Goal: Feedback & Contribution: Contribute content

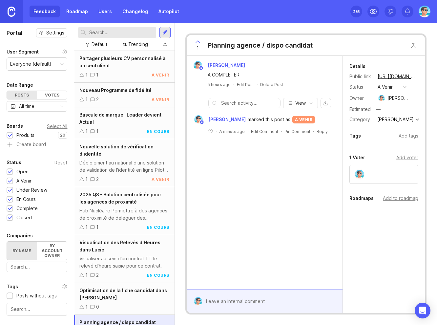
scroll to position [88, 0]
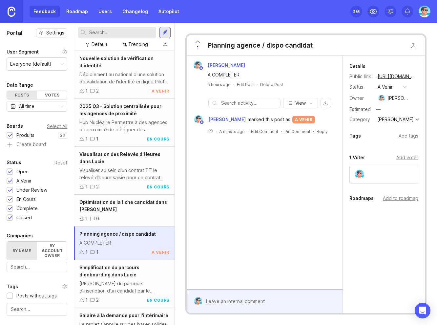
click at [72, 245] on div at bounding box center [72, 174] width 3 height 302
click at [126, 213] on div "Optimisation de la fiche candidat dans Lucie 1 0" at bounding box center [124, 211] width 100 height 32
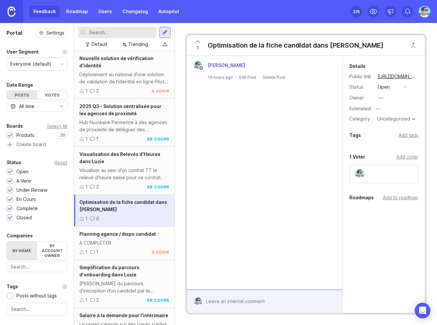
click at [163, 35] on div at bounding box center [165, 33] width 5 height 6
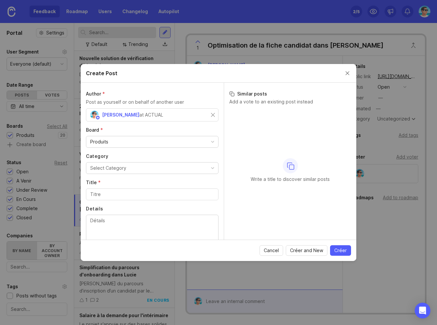
click at [146, 171] on button "Select Category" at bounding box center [152, 168] width 133 height 12
click at [134, 198] on input "Title *" at bounding box center [152, 194] width 124 height 7
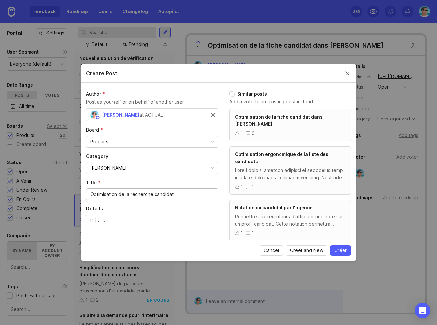
scroll to position [26, 0]
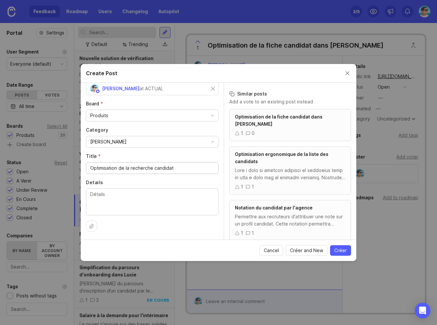
type input "Optimisation de la recherche candidat"
click at [143, 196] on textarea "Details" at bounding box center [152, 202] width 124 height 22
click at [339, 249] on span "Créer" at bounding box center [341, 250] width 12 height 7
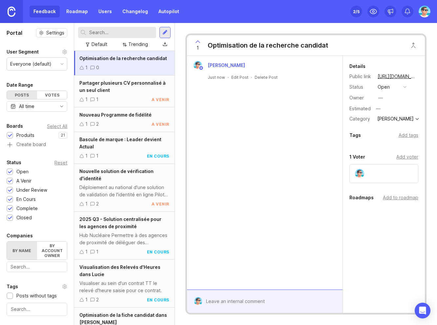
click at [394, 86] on button "open" at bounding box center [392, 87] width 33 height 9
click at [391, 133] on div "en cours" at bounding box center [390, 135] width 22 height 6
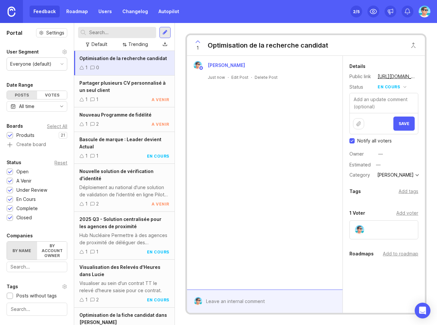
click at [399, 122] on span "Save" at bounding box center [404, 123] width 11 height 5
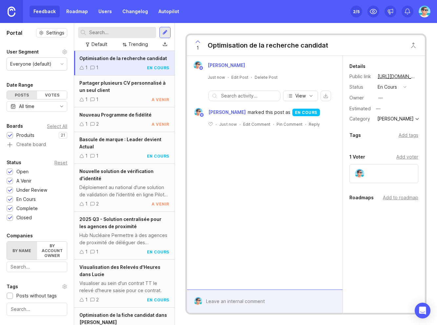
click at [381, 99] on div "—" at bounding box center [381, 97] width 5 height 7
click at [405, 137] on div "Add tags" at bounding box center [409, 135] width 20 height 7
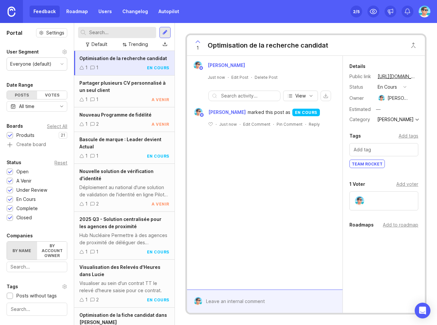
click at [403, 225] on div "Add to roadmap" at bounding box center [400, 224] width 35 height 7
click at [257, 244] on div "Benjamin Hareau Just now · Edit Post · Delete Post View Benjamin Hareau marked …" at bounding box center [265, 173] width 156 height 234
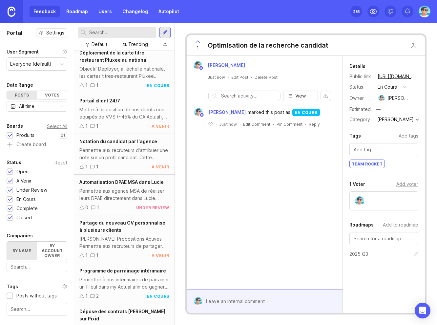
scroll to position [573, 0]
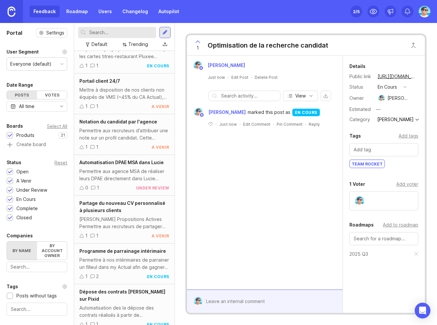
click at [128, 304] on div "Automatisation des la dépose des contrats réalisés à partir de [PERSON_NAME] su…" at bounding box center [124, 311] width 90 height 14
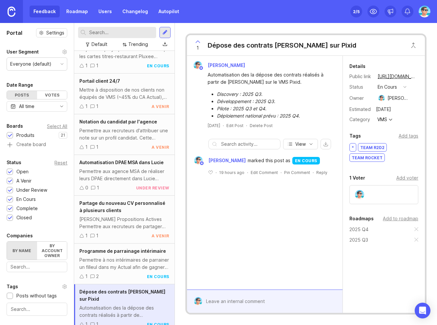
click at [212, 17] on div "Feedback Roadmap Users Changelog Autopilot Set up Canny 2 /5" at bounding box center [218, 11] width 437 height 23
click at [216, 253] on div "Benjamin Hareau Automatisation des la dépose des contrats réalisés à partir de …" at bounding box center [265, 173] width 156 height 234
click at [195, 90] on div "Automatisation des la dépose des contrats réalisés à partir de [PERSON_NAME] su…" at bounding box center [265, 95] width 150 height 50
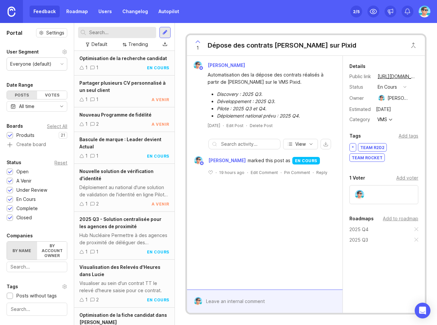
click at [285, 209] on div "Benjamin Hareau Automatisation des la dépose des contrats réalisés à partir de …" at bounding box center [265, 173] width 156 height 234
click at [300, 226] on div "Benjamin Hareau Automatisation des la dépose des contrats réalisés à partir de …" at bounding box center [265, 173] width 156 height 234
click at [230, 260] on div "Benjamin Hareau Automatisation des la dépose des contrats réalisés à partir de …" at bounding box center [265, 173] width 156 height 234
click at [247, 256] on div "Benjamin Hareau Automatisation des la dépose des contrats réalisés à partir de …" at bounding box center [265, 173] width 156 height 234
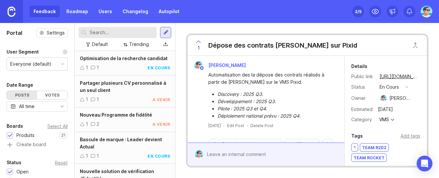
click at [358, 177] on div "1 Dépose des contrats Lucie sur Pixid Benjamin Hareau Automatisation des la dép…" at bounding box center [306, 100] width 263 height 155
drag, startPoint x: 350, startPoint y: 178, endPoint x: 349, endPoint y: 200, distance: 22.0
click at [349, 178] on html "Feedback Roadmap Users Changelog Autopilot Set up Canny 2 /5 Portal Settings Us…" at bounding box center [219, 89] width 439 height 178
click at [289, 173] on div "1 Dépose des contrats Lucie sur Pixid Benjamin Hareau Automatisation des la dép…" at bounding box center [306, 100] width 263 height 155
drag, startPoint x: 437, startPoint y: 177, endPoint x: 434, endPoint y: 191, distance: 14.3
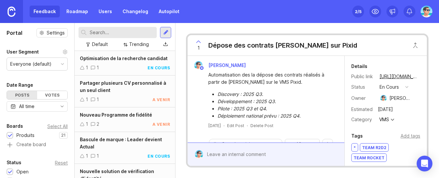
click at [434, 178] on html "Feedback Roadmap Users Changelog Autopilot Set up Canny 2 /5 Portal Settings Us…" at bounding box center [219, 89] width 439 height 178
click at [181, 171] on div "1 Dépose des contrats Lucie sur Pixid Benjamin Hareau Automatisation des la dép…" at bounding box center [306, 100] width 263 height 155
click at [179, 178] on div "1 Dépose des contrats [PERSON_NAME] sur Pixid [PERSON_NAME] Automatisation des …" at bounding box center [306, 100] width 263 height 155
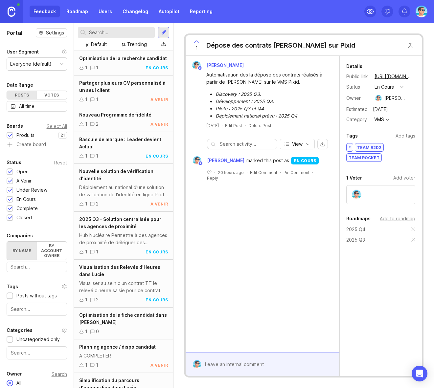
click at [234, 178] on div "[PERSON_NAME] Automatisation des la dépose des contrats réalisés à partir de [P…" at bounding box center [263, 204] width 154 height 297
click at [254, 178] on div "[PERSON_NAME] Automatisation des la dépose des contrats réalisés à partir de [P…" at bounding box center [263, 204] width 154 height 297
click at [242, 178] on div "[PERSON_NAME] Automatisation des la dépose des contrats réalisés à partir de [P…" at bounding box center [263, 204] width 154 height 297
drag, startPoint x: 269, startPoint y: 280, endPoint x: 233, endPoint y: 209, distance: 79.0
click at [269, 178] on div "[PERSON_NAME] Automatisation des la dépose des contrats réalisés à partir de [P…" at bounding box center [263, 204] width 154 height 297
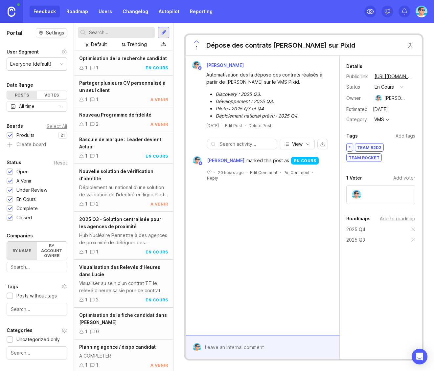
click at [46, 15] on div "Feedback Roadmap Users Changelog Autopilot Reporting" at bounding box center [123, 12] width 187 height 12
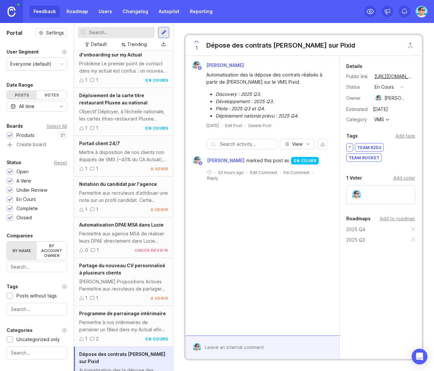
scroll to position [541, 0]
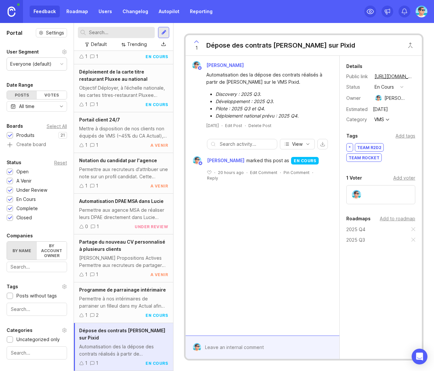
click at [113, 178] on div "Automatisation des la dépose des contrats réalisés à partir de [PERSON_NAME] su…" at bounding box center [123, 350] width 89 height 14
drag, startPoint x: 207, startPoint y: 75, endPoint x: 284, endPoint y: 80, distance: 77.7
click at [284, 80] on div "Automatisation des la dépose des contrats réalisés à partir de [PERSON_NAME] su…" at bounding box center [266, 78] width 120 height 14
drag, startPoint x: 216, startPoint y: 93, endPoint x: 298, endPoint y: 115, distance: 85.2
click at [298, 115] on ul "Discovery : 2025 Q3. Développement : 2025 Q3. Pilote : 2025 Q3 et Q4. Déploieme…" at bounding box center [266, 105] width 120 height 29
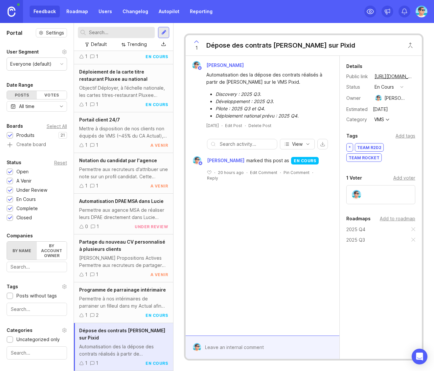
click at [306, 118] on li "Déploiement national prévu : 2025 Q4." at bounding box center [270, 115] width 111 height 7
click at [115, 178] on div "Permettre à nos intérimaires de parrainer un filleul dans my Actual afin de gag…" at bounding box center [123, 302] width 89 height 14
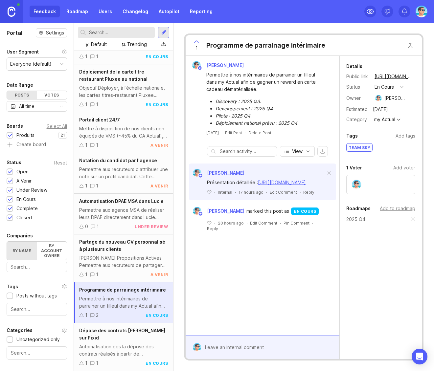
click at [113, 178] on div "Partage du nouveau CV personnalisé à plusieurs clients Refonte Propositions Act…" at bounding box center [123, 258] width 99 height 48
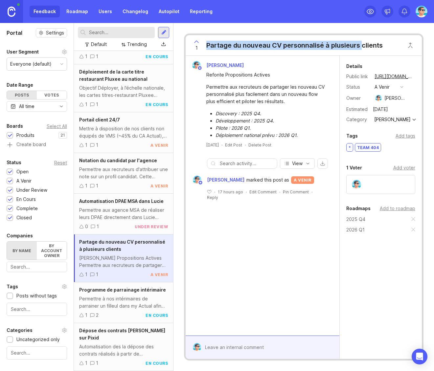
drag, startPoint x: 208, startPoint y: 44, endPoint x: 362, endPoint y: 44, distance: 153.7
click at [362, 44] on div "Partage du nouveau CV personnalisé à plusieurs clients" at bounding box center [294, 45] width 176 height 9
drag, startPoint x: 209, startPoint y: 76, endPoint x: 277, endPoint y: 75, distance: 68.6
click at [277, 75] on div "Refonte Propositions Actives" at bounding box center [266, 74] width 120 height 7
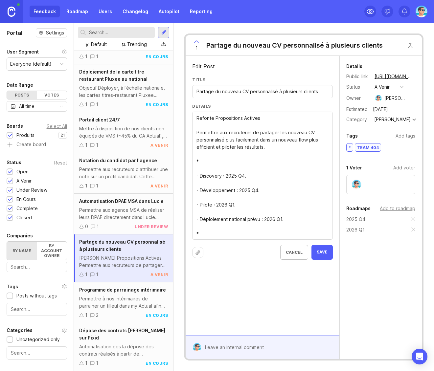
click at [229, 94] on input "Partage du nouveau CV personnalisé à plusieurs clients" at bounding box center [262, 91] width 132 height 7
click at [234, 91] on input "Partage du nouveau CV personnalisé à plusieurs clients" at bounding box center [262, 91] width 132 height 7
drag, startPoint x: 277, startPoint y: 90, endPoint x: 200, endPoint y: 91, distance: 77.2
click at [200, 91] on input "Partage du nouveau CV personnalisé à plusieurs clients" at bounding box center [262, 91] width 132 height 7
click at [197, 91] on input "Partage du nouveau CV personnalisé à plusieurs clients" at bounding box center [262, 91] width 132 height 7
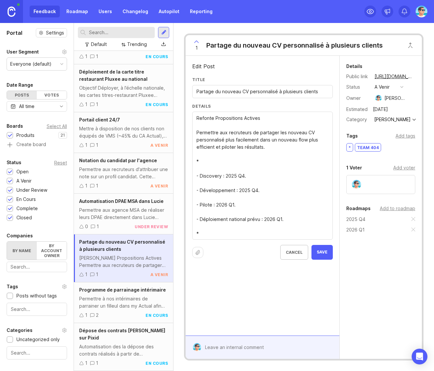
drag, startPoint x: 197, startPoint y: 91, endPoint x: 277, endPoint y: 91, distance: 80.1
click at [277, 91] on input "Partage du nouveau CV personnalisé à plusieurs clients" at bounding box center [262, 91] width 132 height 7
type input "Proposer un talent à plusieurs clients"
type textarea "Refonte Propositions Actives Permettre aux recruteurs de partager les nouveau C…"
click at [315, 178] on button "Save" at bounding box center [321, 252] width 21 height 15
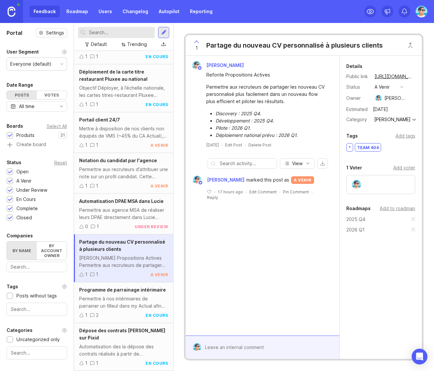
scroll to position [534, 0]
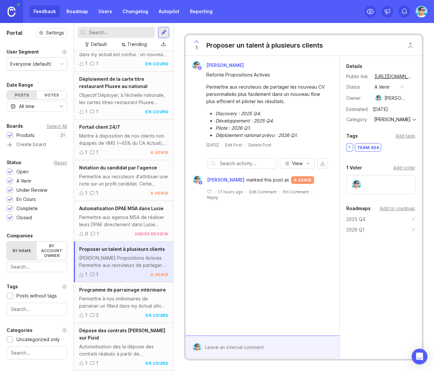
click at [115, 178] on div "Automatisation DPAE MSA dans Lucie Permettre aux agence MSA de réaliser leurs D…" at bounding box center [123, 221] width 99 height 41
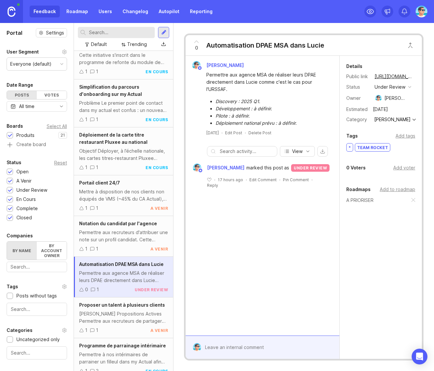
scroll to position [468, 0]
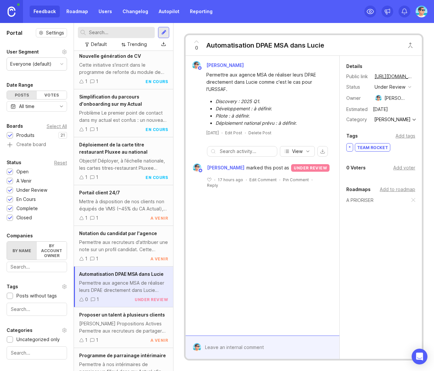
click at [115, 178] on div "1 1 a venir" at bounding box center [123, 258] width 89 height 7
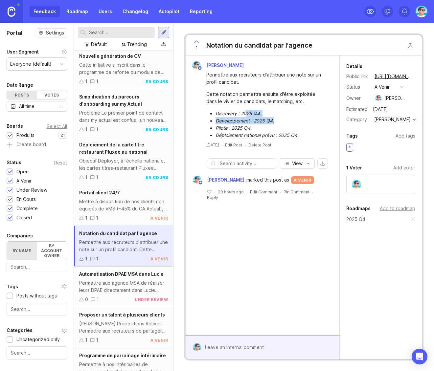
drag, startPoint x: 246, startPoint y: 111, endPoint x: 274, endPoint y: 120, distance: 29.2
click at [274, 120] on ul "Discovery : 2025 Q4. Développement : 2025 Q4. Pilote : 2025 Q4. Déploiement nat…" at bounding box center [266, 124] width 120 height 29
click at [290, 135] on li "Déploiement national prévu : 2025 Q4." at bounding box center [270, 135] width 111 height 7
click at [258, 121] on li "Développement : 2025 Q4." at bounding box center [270, 120] width 111 height 7
drag, startPoint x: 275, startPoint y: 46, endPoint x: 342, endPoint y: 44, distance: 67.3
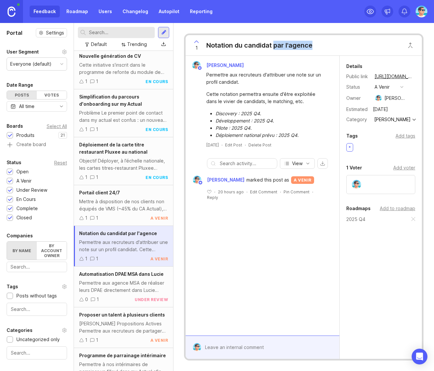
click at [342, 44] on div "1 Notation du candidat par l'agence" at bounding box center [304, 45] width 236 height 21
click at [129, 178] on div "Mettre à disposition de nos clients non équipés de VMS (~45% du CA Actual), d'u…" at bounding box center [123, 205] width 89 height 14
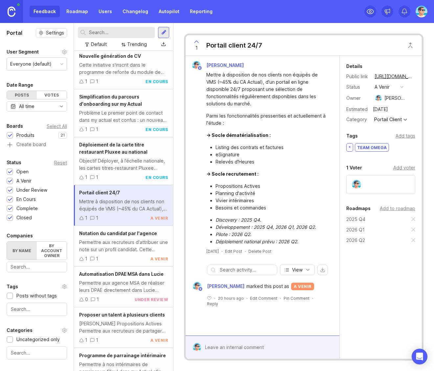
click at [113, 172] on div "Objectif Déployer, à l’échelle nationale, les cartes titres-restaurant Pluxee (…" at bounding box center [123, 164] width 89 height 14
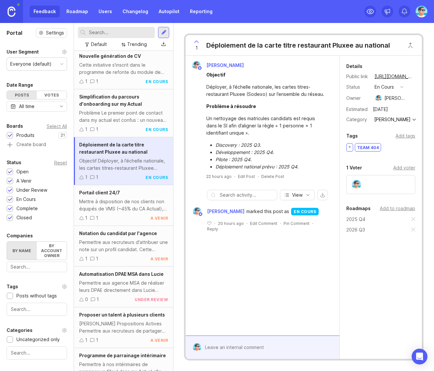
scroll to position [435, 0]
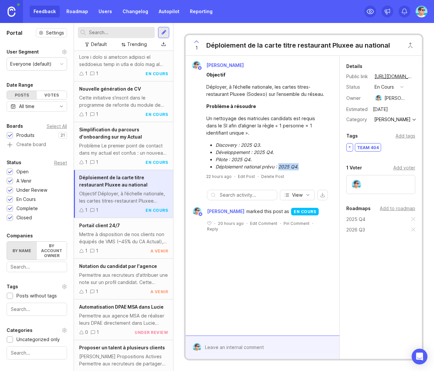
drag, startPoint x: 300, startPoint y: 165, endPoint x: 279, endPoint y: 166, distance: 21.0
click at [279, 166] on li "Déploiement national prévu : 2025 Q4." at bounding box center [270, 166] width 111 height 7
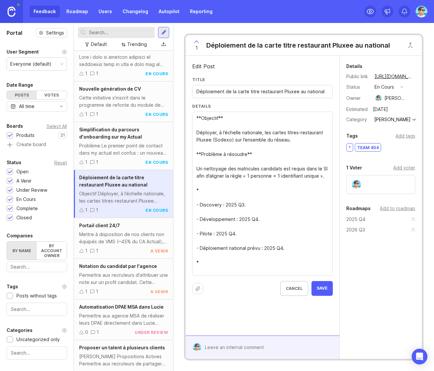
drag, startPoint x: 219, startPoint y: 169, endPoint x: 309, endPoint y: 166, distance: 89.7
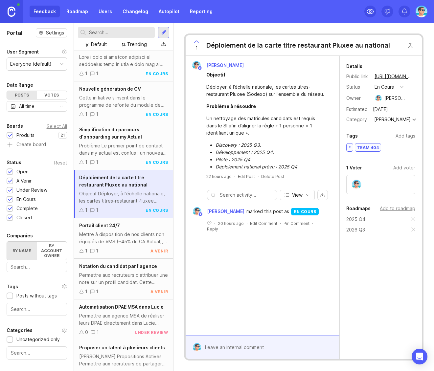
click at [124, 157] on div "Problème Le premier point de contact dans my actual est confus : un nouveau can…" at bounding box center [123, 149] width 89 height 14
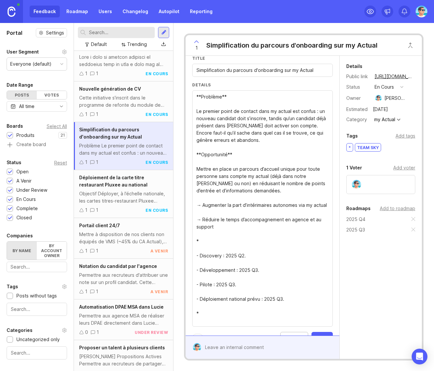
scroll to position [33, 0]
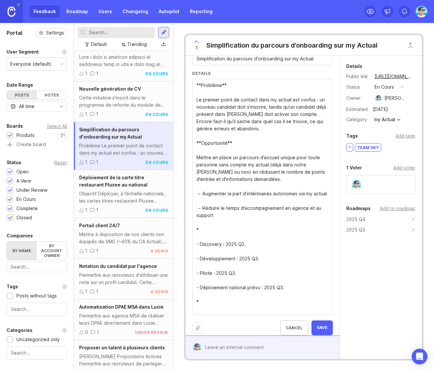
drag, startPoint x: 216, startPoint y: 279, endPoint x: 234, endPoint y: 282, distance: 17.9
type textarea "**Problème** Le premier point de contact dans my actual est confus : un nouveau…"
drag, startPoint x: 296, startPoint y: 45, endPoint x: 334, endPoint y: 45, distance: 37.4
click at [334, 45] on div "Simplification du parcours d'onboarding sur my Actual" at bounding box center [291, 45] width 171 height 9
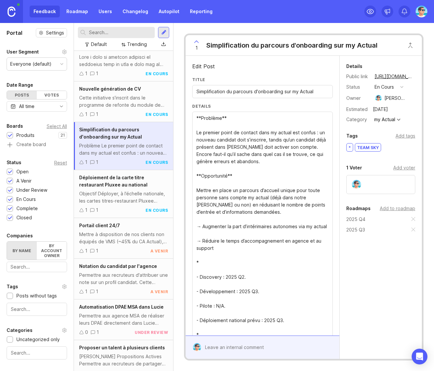
click at [253, 91] on input "Simplification du parcours d'onboarding sur my Actual" at bounding box center [262, 91] width 132 height 7
click at [258, 90] on input "Simplification du parcours d'onboarding sur my Actual" at bounding box center [262, 91] width 132 height 7
drag, startPoint x: 257, startPoint y: 91, endPoint x: 282, endPoint y: 90, distance: 24.7
click at [282, 90] on input "Simplification du parcours d'onboarding sur my Actual" at bounding box center [262, 91] width 132 height 7
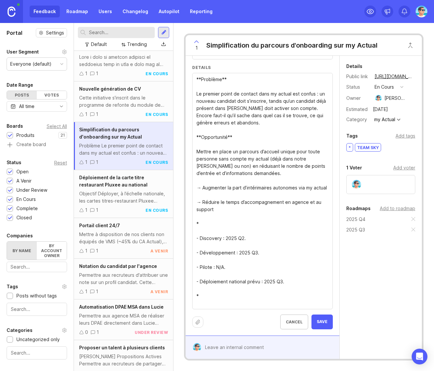
scroll to position [39, 0]
type input "Simplification du parcours de connexion sur my Actual"
click at [318, 178] on span "Save" at bounding box center [322, 322] width 11 height 6
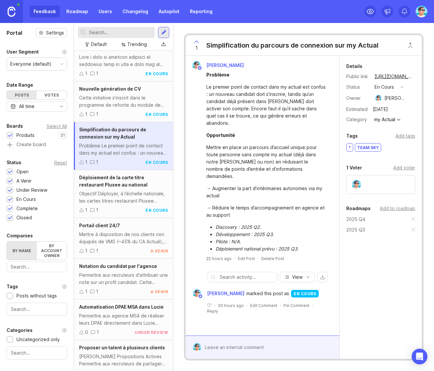
click at [395, 87] on button "en cours" at bounding box center [388, 87] width 33 height 9
click at [384, 148] on div "complete" at bounding box center [388, 147] width 25 height 6
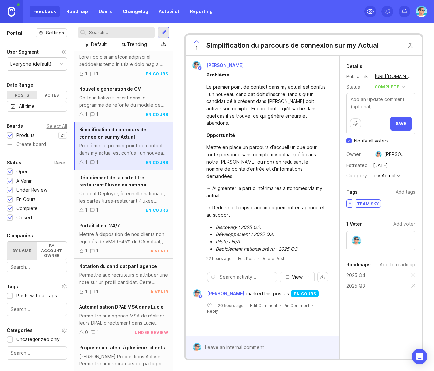
click at [398, 123] on span "Save" at bounding box center [400, 123] width 11 height 5
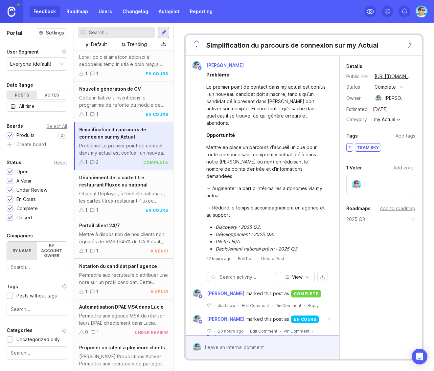
click at [327, 178] on span at bounding box center [329, 319] width 14 height 14
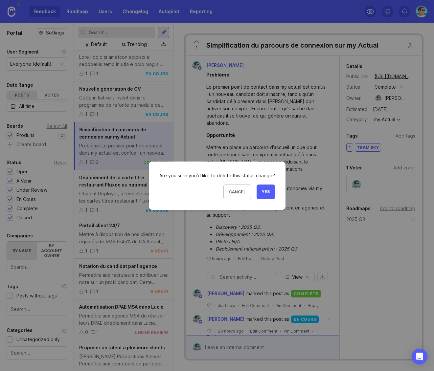
click at [264, 178] on span "Yes" at bounding box center [266, 192] width 8 height 6
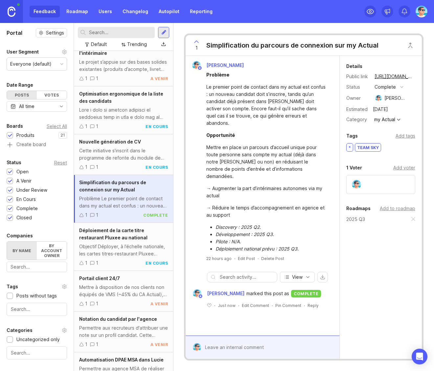
scroll to position [370, 0]
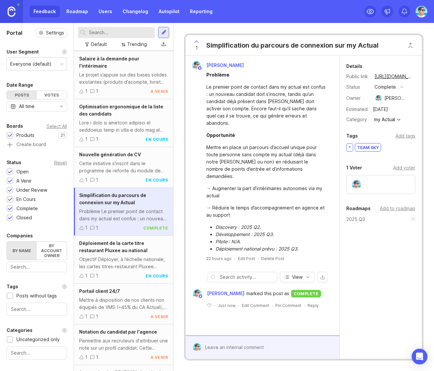
click at [121, 174] on div "Cette initiative s'inscrit dans le programme de refonte du module de Propositio…" at bounding box center [123, 167] width 89 height 14
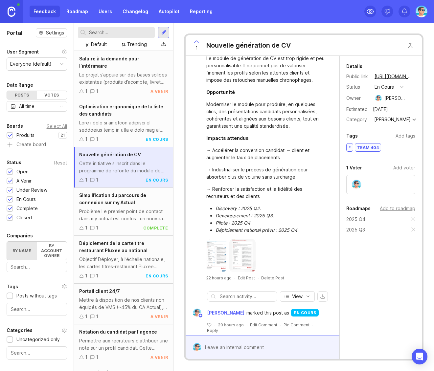
scroll to position [56, 0]
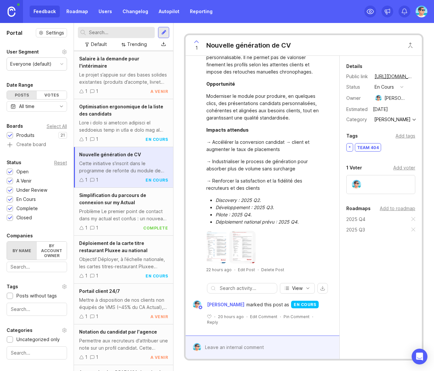
click at [245, 178] on li "Pilote : 2025 Q4." at bounding box center [270, 214] width 111 height 7
click at [283, 178] on li "Déploiement national prévu : 2025 Q4." at bounding box center [270, 221] width 111 height 7
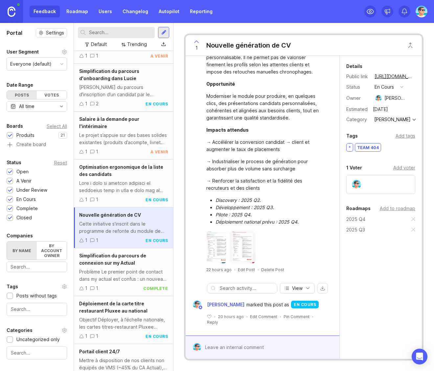
scroll to position [304, 0]
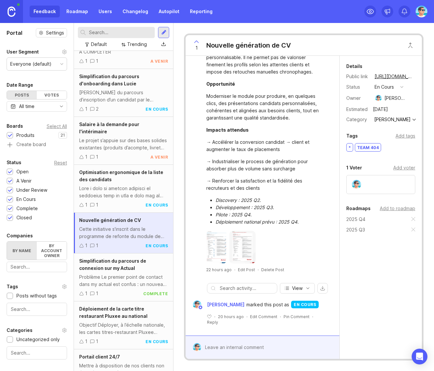
click at [131, 178] on div at bounding box center [123, 192] width 89 height 14
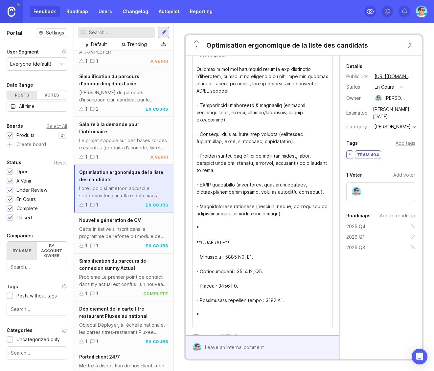
scroll to position [230, 0]
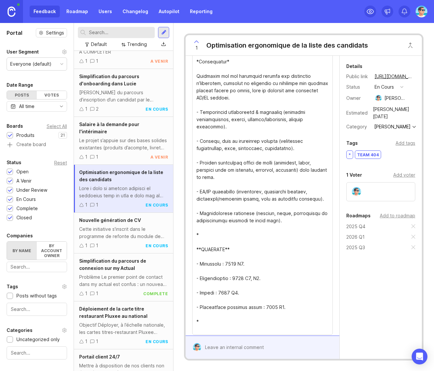
drag, startPoint x: 252, startPoint y: 279, endPoint x: 256, endPoint y: 279, distance: 4.3
click at [256, 178] on textarea "Details" at bounding box center [262, 109] width 132 height 448
click at [266, 178] on textarea "Details" at bounding box center [262, 109] width 132 height 448
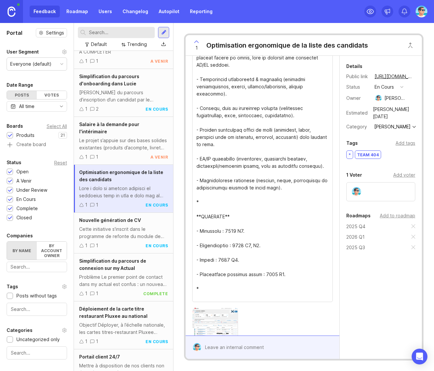
click at [236, 178] on textarea "Details" at bounding box center [262, 76] width 132 height 448
click at [281, 178] on textarea "Details" at bounding box center [262, 76] width 132 height 448
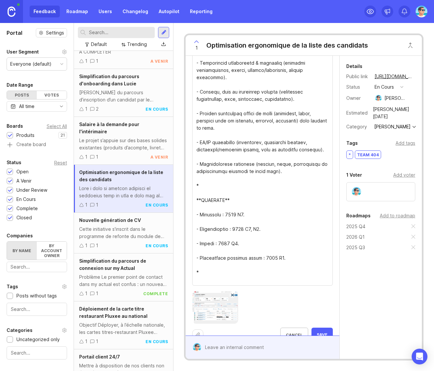
scroll to position [293, 0]
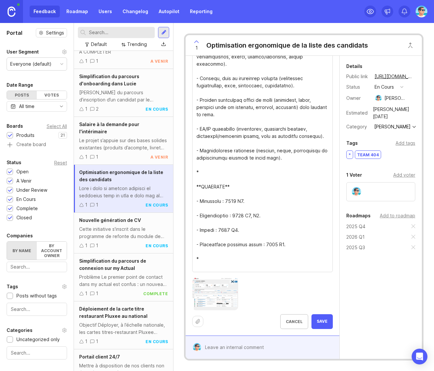
type textarea "**Mise à jour du listing candidat en cohérence avec la mise à jour sur le listi…"
click at [317, 178] on span "Save" at bounding box center [322, 322] width 11 height 6
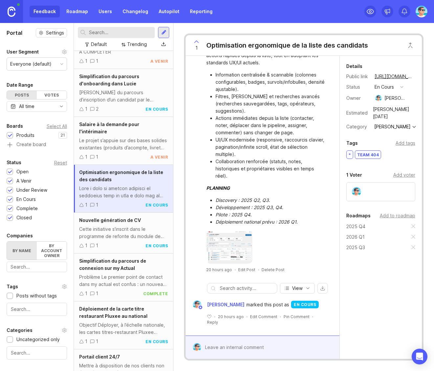
scroll to position [210, 0]
click at [119, 151] on div "Le projet s’appuie sur des bases solides existantes (produits d’acompte, livret…" at bounding box center [123, 144] width 89 height 14
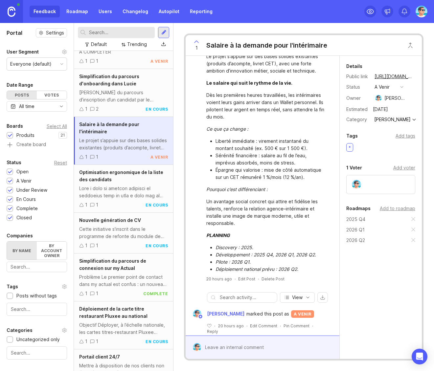
scroll to position [28, 0]
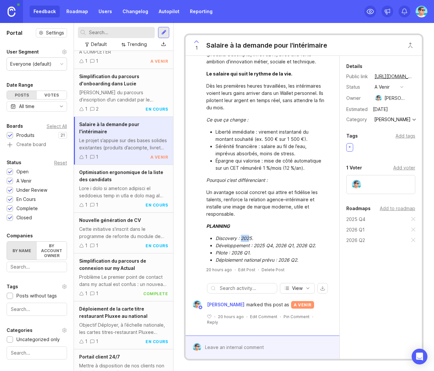
drag, startPoint x: 242, startPoint y: 241, endPoint x: 249, endPoint y: 240, distance: 7.3
click at [249, 178] on li "Discovery : 2025." at bounding box center [270, 238] width 111 height 7
drag, startPoint x: 254, startPoint y: 246, endPoint x: 312, endPoint y: 251, distance: 57.7
click at [312, 178] on ul "Discovery : 2025. Développement : 2025 Q4, 2026 Q1, 2026 Q2. Pilote : 2026 Q1. …" at bounding box center [266, 249] width 120 height 29
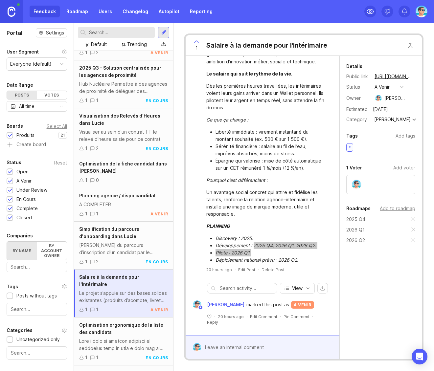
scroll to position [140, 0]
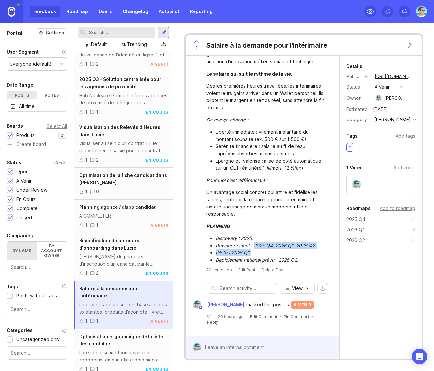
click at [117, 178] on div "[PERSON_NAME] du parcours d’inscription d’un candidat par le recruteur dans [PE…" at bounding box center [123, 260] width 89 height 14
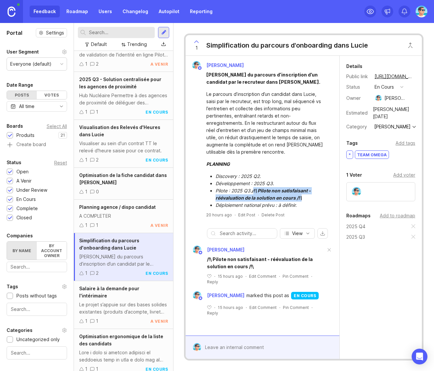
drag, startPoint x: 254, startPoint y: 183, endPoint x: 306, endPoint y: 190, distance: 52.4
click at [306, 178] on li "Pilote : 2025 Q3. /!\ Pilote non satisfaisant - réévaluation de la solution en …" at bounding box center [270, 194] width 111 height 14
drag, startPoint x: 279, startPoint y: 199, endPoint x: 306, endPoint y: 197, distance: 27.3
click at [306, 178] on li "Déploiement national prévu : à définir." at bounding box center [270, 205] width 111 height 7
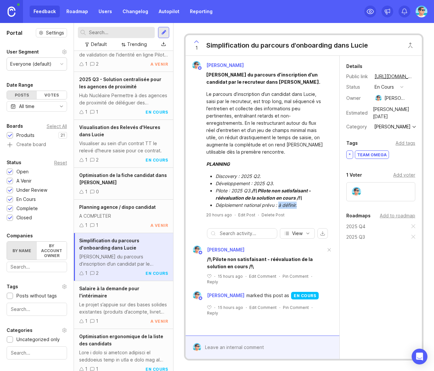
click at [115, 178] on div "A COMPLETER" at bounding box center [123, 215] width 89 height 7
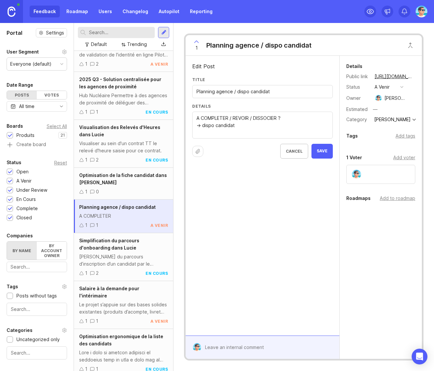
type textarea "A COMPLETER / REVOIR / DISSOCIER ? -> dispo candidat"
click at [323, 157] on button "Save" at bounding box center [321, 151] width 21 height 15
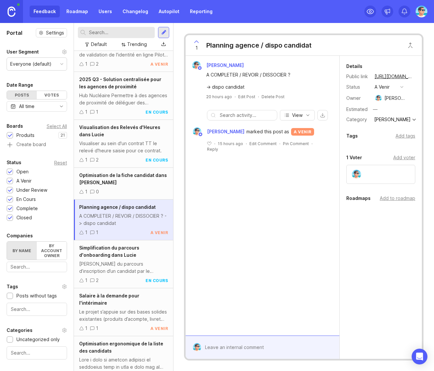
click at [139, 178] on div "Optimisation de la fiche candidat dans [PERSON_NAME]" at bounding box center [123, 179] width 89 height 14
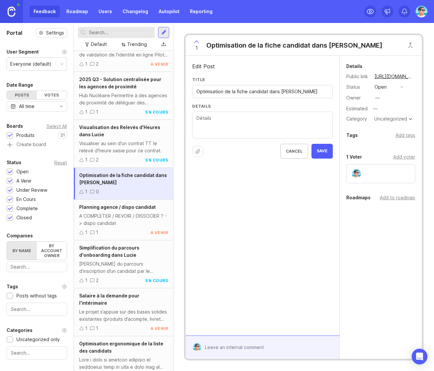
click at [236, 126] on textarea "Details" at bounding box center [262, 126] width 132 height 22
click at [211, 123] on textarea "disco Q4 deli Q4 - Q1" at bounding box center [262, 126] width 132 height 22
type textarea "disco Q4 deli Q4? - Q1"
click at [327, 149] on button "Save" at bounding box center [321, 151] width 21 height 15
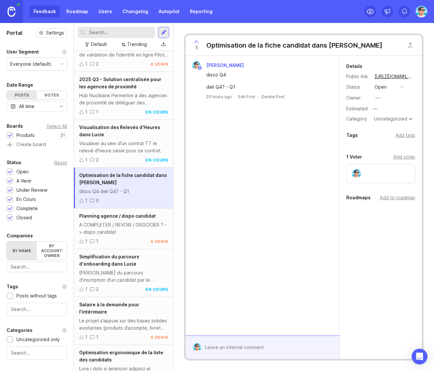
click at [128, 154] on div "Visualiser au sein d'un contrat TT le relevé d'heure saisie pour ce contrat." at bounding box center [123, 147] width 89 height 14
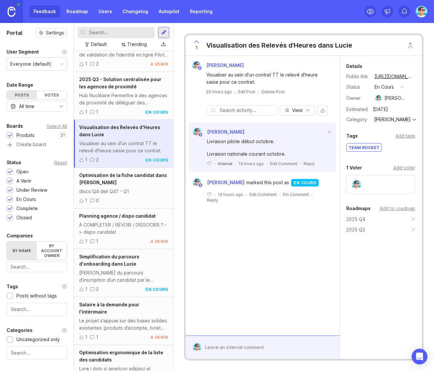
click at [121, 106] on div "Hub Nucléaire Permettre à des agences de proximité de déléguer des intérimaires…" at bounding box center [123, 99] width 89 height 14
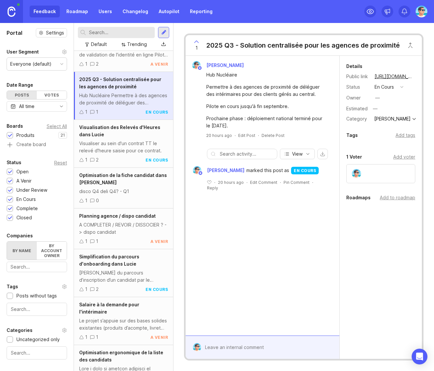
click at [246, 139] on div "Benjamin Hareau Hub Nucléaire Permettre à des agences de proximité de déléguer …" at bounding box center [263, 100] width 154 height 88
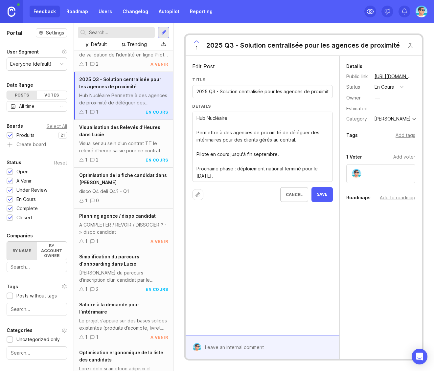
drag, startPoint x: 220, startPoint y: 94, endPoint x: 186, endPoint y: 88, distance: 34.6
click at [186, 88] on div "Edit Post Title 2025 Q3 - Solution centralisée pour les agences de proximité De…" at bounding box center [263, 196] width 154 height 280
type input "Solution centralisée pour les agences de proximité"
drag, startPoint x: 223, startPoint y: 141, endPoint x: 304, endPoint y: 138, distance: 81.8
click at [304, 138] on textarea "Hub Nucléaire Permettre à des agences de proximité de déléguer des intérimaires…" at bounding box center [262, 147] width 132 height 65
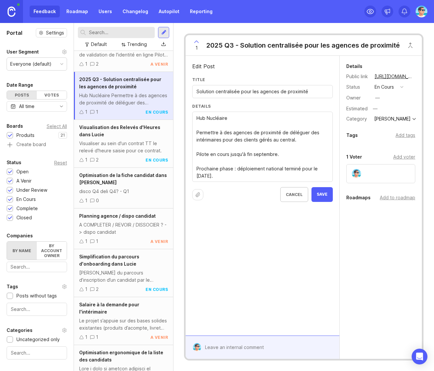
drag, startPoint x: 228, startPoint y: 155, endPoint x: 274, endPoint y: 155, distance: 46.6
click at [274, 155] on textarea "Hub Nucléaire Permettre à des agences de proximité de déléguer des intérimaires…" at bounding box center [262, 147] width 132 height 65
click at [377, 97] on div "—" at bounding box center [377, 97] width 5 height 7
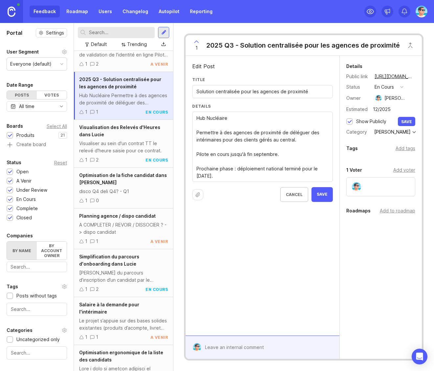
type input "12/2025"
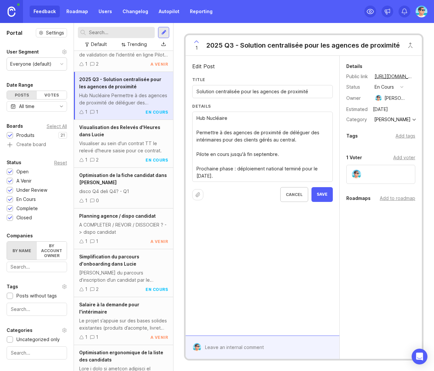
click at [402, 138] on div "Add tags" at bounding box center [405, 135] width 20 height 7
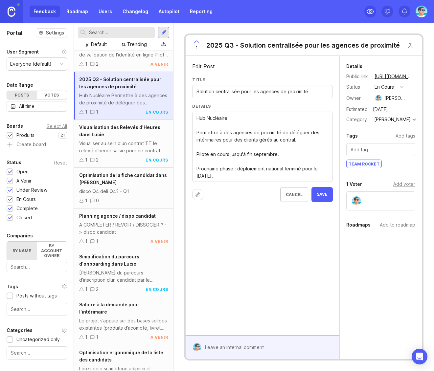
click at [394, 178] on div "Add to roadmap" at bounding box center [397, 224] width 35 height 7
click at [395, 178] on input "text" at bounding box center [380, 238] width 60 height 7
click at [383, 178] on div "Details Public link https://actual.canny.io/agence/p/2025-q3-solution-centralis…" at bounding box center [381, 193] width 82 height 275
click at [294, 178] on div "Edit Post Title Solution centralisée pour les agences de proximité Details Hub …" at bounding box center [263, 196] width 154 height 280
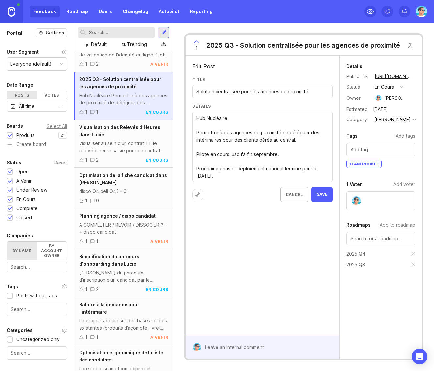
click at [318, 178] on span "Save" at bounding box center [322, 195] width 11 height 6
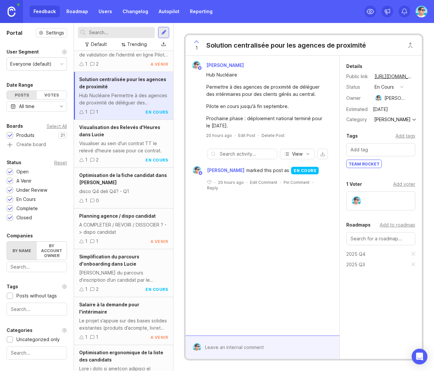
click at [114, 178] on span "Simplification du parcours d'onboarding dans Lucie" at bounding box center [109, 260] width 60 height 13
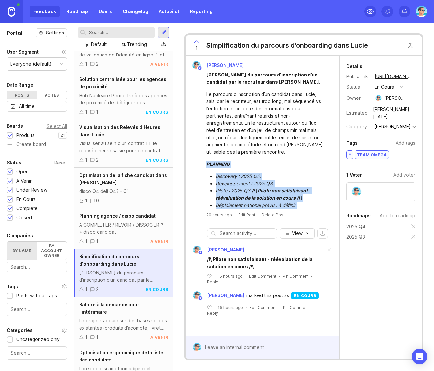
drag, startPoint x: 305, startPoint y: 198, endPoint x: 208, endPoint y: 158, distance: 105.6
click at [208, 161] on div "PLANNING Discovery : 2025 Q2. Développement : 2025 Q3. Pilote : 2025 Q3. /!\ Pi…" at bounding box center [266, 185] width 120 height 48
copy div "PLANNING Discovery : 2025 Q2. Développement : 2025 Q3. Pilote : 2025 Q3. /!\ Pi…"
click at [109, 98] on div "Solution centralisée pour les agences de proximité Hub Nucléaire Permettre à de…" at bounding box center [123, 96] width 99 height 48
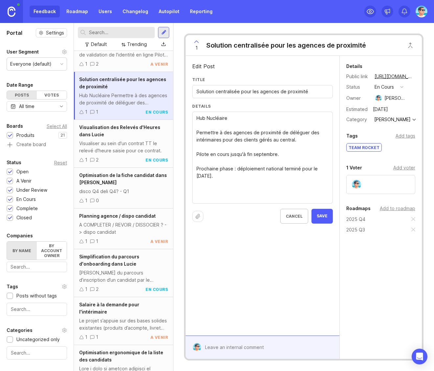
paste textarea "PLANNING Discovery : 2025 Q2. Développement : 2025 Q3. Pilote : 2025 Q3. /!\ Pi…"
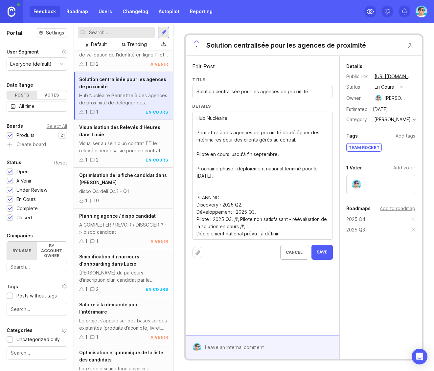
click at [196, 178] on div "Hub Nucléaire Permettre à des agences de proximité de déléguer des intérimaires…" at bounding box center [262, 176] width 141 height 128
click at [252, 178] on textarea "Hub Nucléaire Permettre à des agences de proximité de déléguer des intérimaires…" at bounding box center [262, 176] width 132 height 123
drag, startPoint x: 197, startPoint y: 196, endPoint x: 296, endPoint y: 237, distance: 107.0
click at [296, 178] on textarea "Hub Nucléaire Permettre à des agences de proximité de déléguer des intérimaires…" at bounding box center [262, 176] width 132 height 123
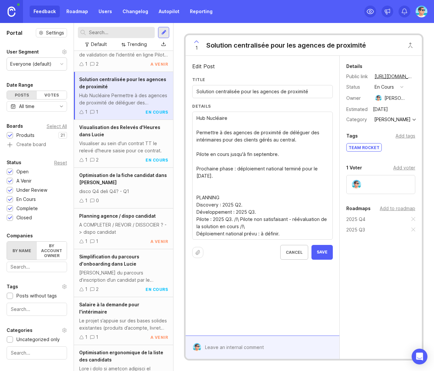
paste textarea "* **PLANNING** - Discovery : 2025 Q4. - Développement : 2025 Q4, 2026 Q1, 2026 …"
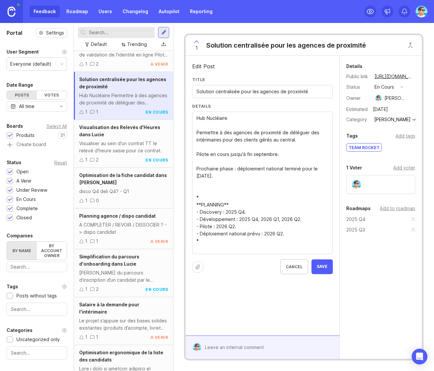
click at [231, 178] on textarea "Hub Nucléaire Permettre à des agences de proximité de déléguer des intérimaires…" at bounding box center [262, 183] width 132 height 137
click at [244, 178] on textarea "Hub Nucléaire Permettre à des agences de proximité de déléguer des intérimaires…" at bounding box center [262, 183] width 132 height 137
drag, startPoint x: 257, startPoint y: 219, endPoint x: 299, endPoint y: 221, distance: 42.1
click at [299, 178] on textarea "Hub Nucléaire Permettre à des agences de proximité de déléguer des intérimaires…" at bounding box center [262, 183] width 132 height 137
click at [244, 178] on textarea "Hub Nucléaire Permettre à des agences de proximité de déléguer des intérimaires…" at bounding box center [262, 183] width 132 height 137
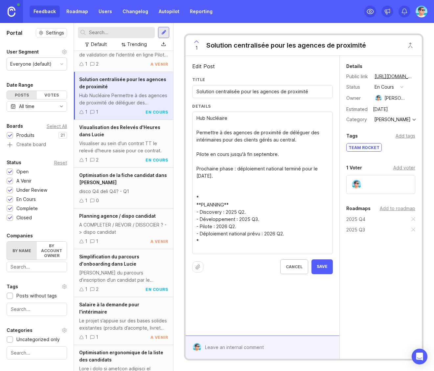
click at [227, 178] on textarea "Hub Nucléaire Permettre à des agences de proximité de déléguer des intérimaires…" at bounding box center [262, 183] width 132 height 137
click at [234, 178] on textarea "Hub Nucléaire Permettre à des agences de proximité de déléguer des intérimaires…" at bounding box center [262, 183] width 132 height 137
click at [272, 178] on textarea "Hub Nucléaire Permettre à des agences de proximité de déléguer des intérimaires…" at bounding box center [262, 183] width 132 height 137
click at [282, 178] on textarea "Hub Nucléaire Permettre à des agences de proximité de déléguer des intérimaires…" at bounding box center [262, 183] width 132 height 137
click at [303, 178] on textarea "Hub Nucléaire Permettre à des agences de proximité de déléguer des intérimaires…" at bounding box center [262, 183] width 132 height 137
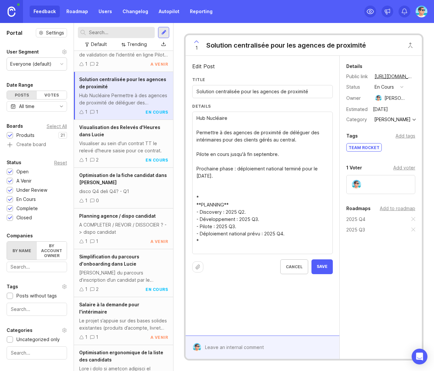
type textarea "Hub Nucléaire Permettre à des agences de proximité de déléguer des intérimaires…"
click at [318, 178] on span "Save" at bounding box center [322, 267] width 11 height 6
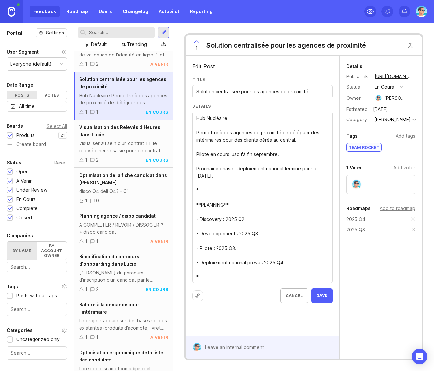
drag, startPoint x: 237, startPoint y: 178, endPoint x: 199, endPoint y: 154, distance: 44.7
click at [209, 161] on textarea "Hub Nucléaire Permettre à des agences de proximité de déléguer des intérimaires…" at bounding box center [262, 198] width 132 height 166
click at [220, 168] on textarea "Hub Nucléaire Permettre à des agences de proximité de déléguer des intérimaires…" at bounding box center [262, 198] width 132 height 166
click at [215, 163] on textarea "Hub Nucléaire Permettre à des agences de proximité de déléguer des intérimaires…" at bounding box center [262, 198] width 132 height 166
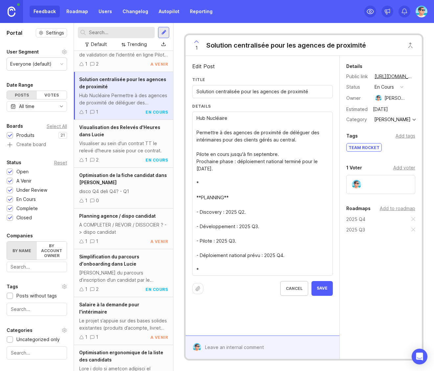
type textarea "Hub Nucléaire Permettre à des agences de proximité de déléguer des intérimaires…"
click at [321, 178] on span "Save" at bounding box center [322, 289] width 11 height 6
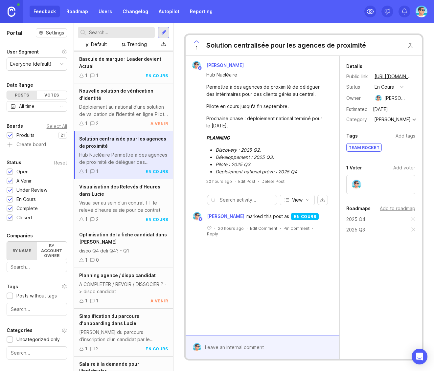
scroll to position [74, 0]
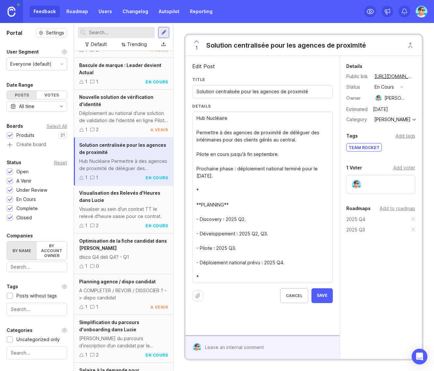
click at [243, 178] on textarea "Hub Nucléaire Permettre à des agences de proximité de déléguer des intérimaires…" at bounding box center [262, 198] width 132 height 166
drag, startPoint x: 266, startPoint y: 232, endPoint x: 257, endPoint y: 232, distance: 8.2
click at [257, 178] on textarea "Hub Nucléaire Permettre à des agences de proximité de déléguer des intérimaires…" at bounding box center [262, 198] width 132 height 166
type textarea "Hub Nucléaire Permettre à des agences de proximité de déléguer des intérimaires…"
click at [317, 178] on span "Save" at bounding box center [322, 296] width 11 height 6
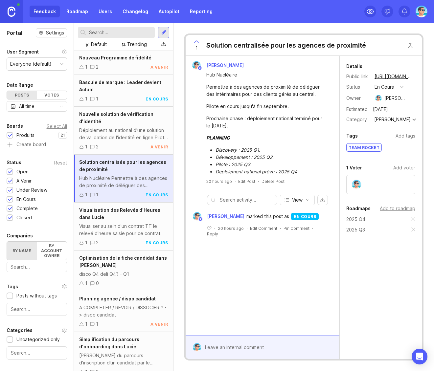
scroll to position [41, 0]
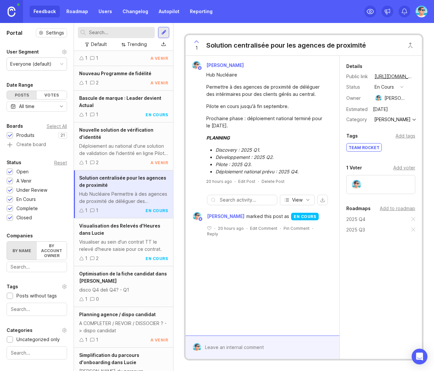
click at [112, 154] on div "Déploiement au national d'une solution de validation de l'identité en ligne Pil…" at bounding box center [123, 150] width 89 height 14
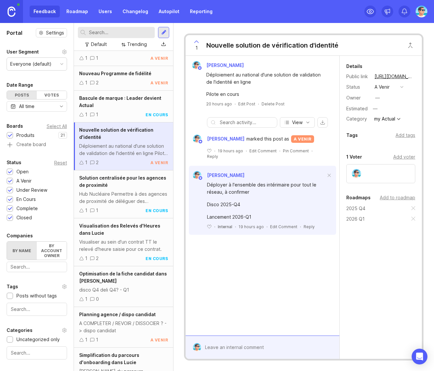
click at [391, 85] on button "a venir" at bounding box center [388, 87] width 33 height 9
click at [392, 136] on div "en cours" at bounding box center [387, 135] width 22 height 6
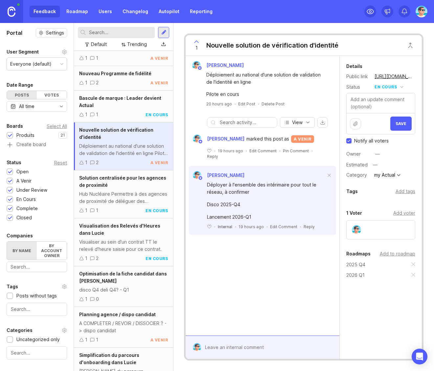
click at [403, 123] on span "Save" at bounding box center [400, 123] width 11 height 5
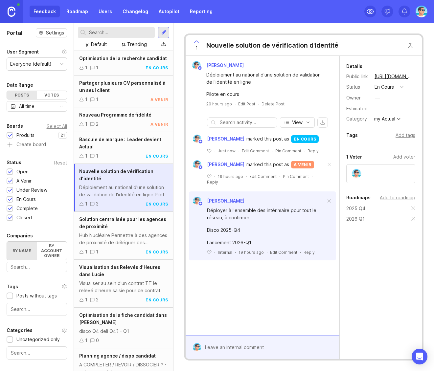
click at [127, 13] on link "Changelog" at bounding box center [135, 12] width 33 height 12
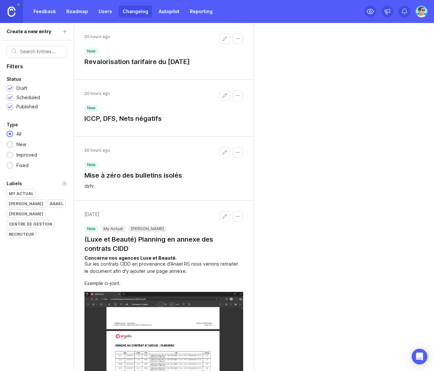
click at [40, 12] on link "Feedback" at bounding box center [45, 12] width 30 height 12
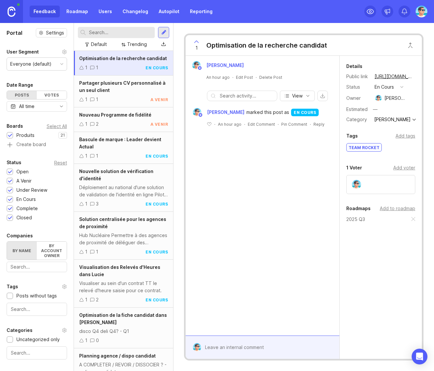
click at [119, 178] on div "1 3 en cours" at bounding box center [123, 203] width 89 height 7
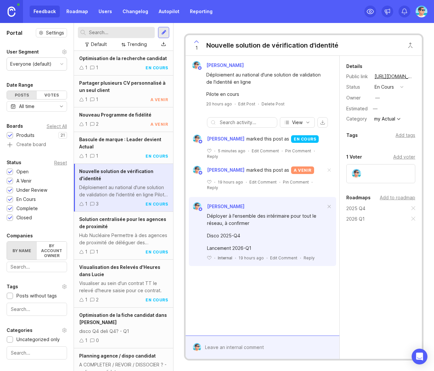
click at [107, 150] on div "Bascule de marque : Leader devient Actual" at bounding box center [123, 143] width 89 height 14
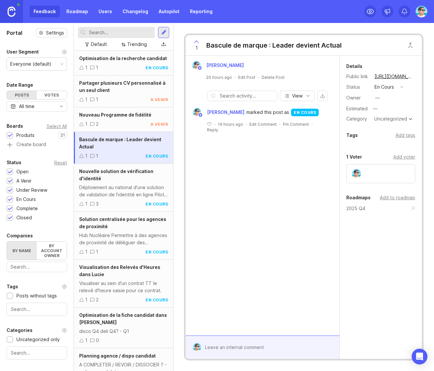
click at [111, 128] on div "1 2 a venir" at bounding box center [123, 124] width 89 height 7
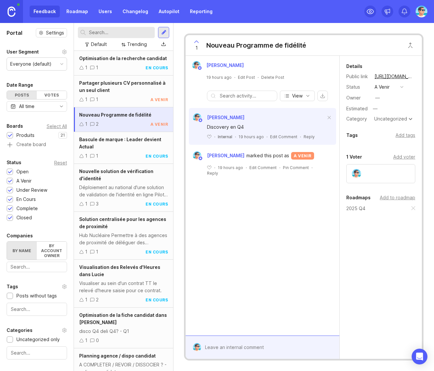
click at [111, 150] on div "Bascule de marque : Leader devient Actual" at bounding box center [123, 143] width 89 height 14
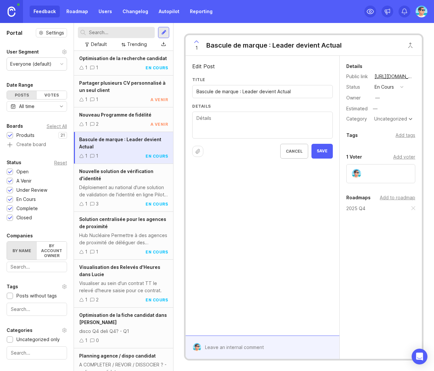
click at [236, 122] on textarea "Details" at bounding box center [262, 126] width 132 height 22
paste textarea "* **PLANNING** - Discovery : 2025 Q4. - Développement : 2025 Q4, 2026 Q1, 2026 …"
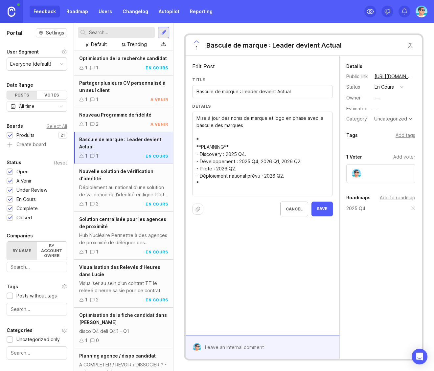
drag, startPoint x: 241, startPoint y: 151, endPoint x: 245, endPoint y: 154, distance: 4.2
click at [245, 154] on textarea "Mise à jour des noms de marque et logo en phase avec la bascule des marques * *…" at bounding box center [262, 154] width 132 height 79
click at [249, 155] on textarea "Mise à jour des noms de marque et logo en phase avec la bascule des marques * *…" at bounding box center [262, 154] width 132 height 79
click at [243, 155] on textarea "Mise à jour des noms de marque et logo en phase avec la bascule des marques * *…" at bounding box center [262, 154] width 132 height 79
drag, startPoint x: 256, startPoint y: 162, endPoint x: 297, endPoint y: 163, distance: 41.1
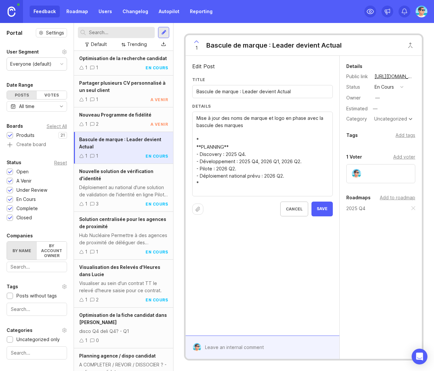
click at [297, 163] on textarea "Mise à jour des noms de marque et logo en phase avec la bascule des marques * *…" at bounding box center [262, 154] width 132 height 79
click at [274, 175] on textarea "Mise à jour des noms de marque et logo en phase avec la bascule des marques * *…" at bounding box center [262, 154] width 132 height 79
click at [281, 176] on textarea "Mise à jour des noms de marque et logo en phase avec la bascule des marques * *…" at bounding box center [262, 154] width 132 height 79
drag, startPoint x: 241, startPoint y: 168, endPoint x: 215, endPoint y: 167, distance: 25.3
click at [215, 167] on textarea "Mise à jour des noms de marque et logo en phase avec la bascule des marques * *…" at bounding box center [262, 154] width 132 height 79
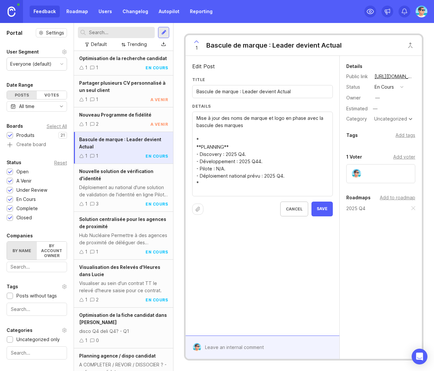
type textarea "Mise à jour des noms de marque et logo en phase avec la bascule des marques * *…"
click at [394, 121] on div "Uncategorized" at bounding box center [390, 119] width 33 height 5
click at [382, 97] on div "—" at bounding box center [377, 98] width 10 height 10
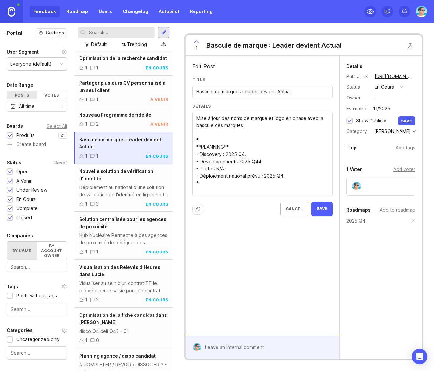
type input "11/2025"
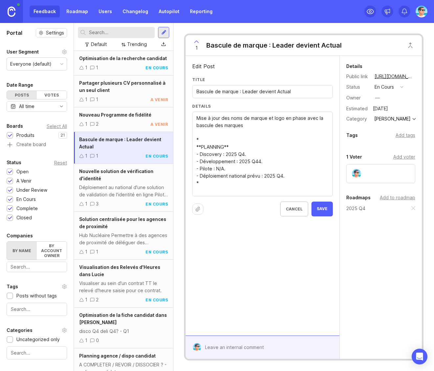
click at [401, 135] on div "Add tags" at bounding box center [405, 135] width 20 height 7
click at [389, 178] on div "Details Public link https://actual.canny.io/agence/p/bascule-de-marque-leader-d…" at bounding box center [381, 178] width 82 height 245
click at [294, 178] on div "Edit Post Title Bascule de marque : Leader devient Actual Details Mise à jour d…" at bounding box center [263, 196] width 154 height 280
click at [382, 149] on input "text" at bounding box center [380, 148] width 60 height 7
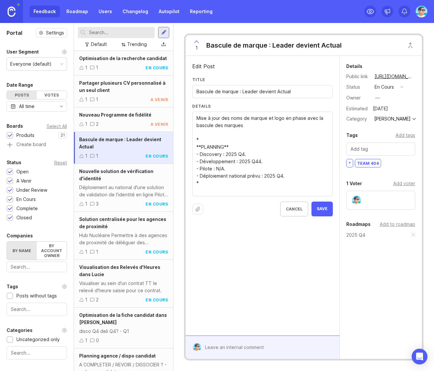
click at [400, 163] on div "* Team 404" at bounding box center [380, 164] width 69 height 10
click at [392, 149] on input "text" at bounding box center [380, 148] width 60 height 7
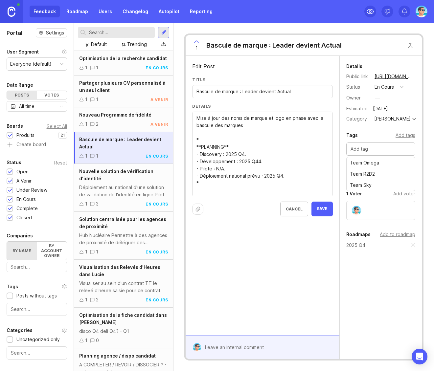
click at [387, 149] on input "text" at bounding box center [380, 148] width 60 height 7
drag, startPoint x: 377, startPoint y: 309, endPoint x: 361, endPoint y: 284, distance: 29.6
click at [372, 178] on div "Details Public link https://actual.canny.io/agence/p/bascule-de-marque-leader-d…" at bounding box center [381, 183] width 82 height 255
click at [320, 178] on span "Save" at bounding box center [322, 209] width 11 height 6
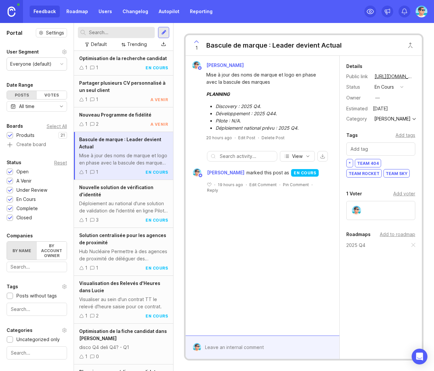
click at [299, 178] on div "Benjamin Hareau Mise à jour des noms de marque et logo en phase avec la bascule…" at bounding box center [263, 196] width 154 height 280
click at [377, 99] on div "—" at bounding box center [377, 97] width 5 height 7
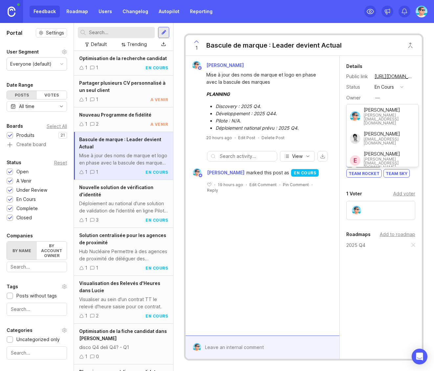
click at [228, 178] on div "Benjamin Hareau Mise à jour des noms de marque et logo en phase avec la bascule…" at bounding box center [263, 196] width 154 height 280
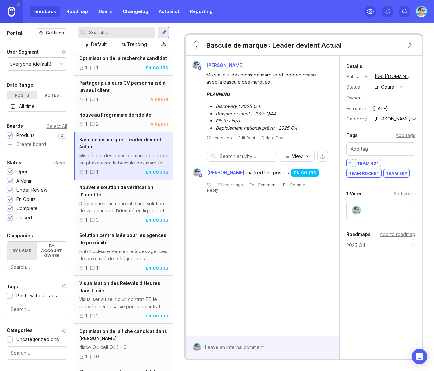
click at [115, 128] on div "1 2 a venir" at bounding box center [123, 124] width 89 height 7
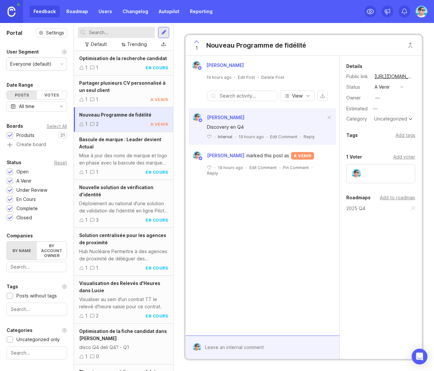
click at [268, 178] on div "Benjamin Hareau 19 hours ago · Edit Post · Delete Post View Benjamin Hareau Dis…" at bounding box center [263, 196] width 154 height 280
click at [119, 103] on div "1 1 a venir" at bounding box center [123, 99] width 89 height 7
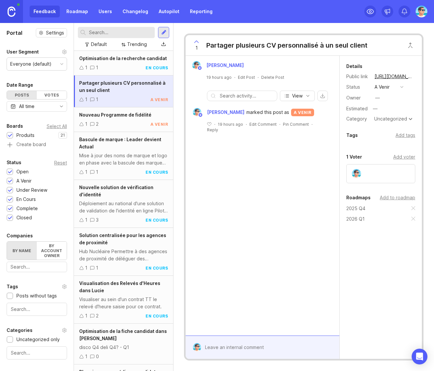
click at [126, 71] on div "1 1 en cours" at bounding box center [123, 67] width 89 height 7
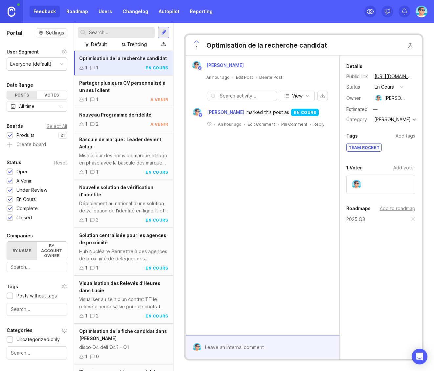
click at [119, 94] on div "Partager plusieurs CV personnalisé à un seul client" at bounding box center [123, 86] width 89 height 14
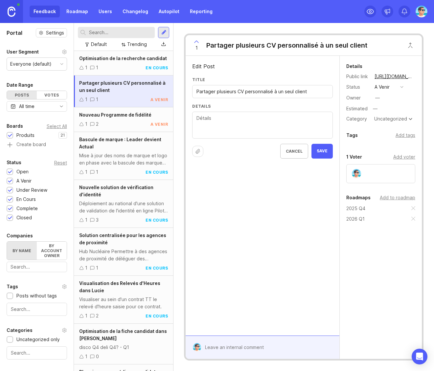
click at [227, 93] on input "Partager plusieurs CV personnalisé à un seul client" at bounding box center [262, 91] width 132 height 7
drag, startPoint x: 238, startPoint y: 92, endPoint x: 272, endPoint y: 91, distance: 34.2
click at [272, 91] on input "Partager plusieurs CV personnalisé à un seul client" at bounding box center [262, 91] width 132 height 7
click at [274, 124] on textarea "Details" at bounding box center [262, 126] width 132 height 22
click at [399, 178] on div "Add to roadmap" at bounding box center [397, 197] width 35 height 7
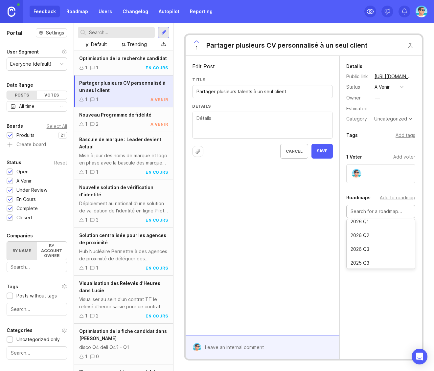
scroll to position [33, 0]
drag, startPoint x: 215, startPoint y: 92, endPoint x: 200, endPoint y: 92, distance: 15.1
click at [200, 92] on input "Partager plusieurs talents à un seul client" at bounding box center [262, 91] width 132 height 7
type input "Proposer plusieurs talents à un seul client"
click at [223, 127] on textarea "Details" at bounding box center [262, 126] width 132 height 22
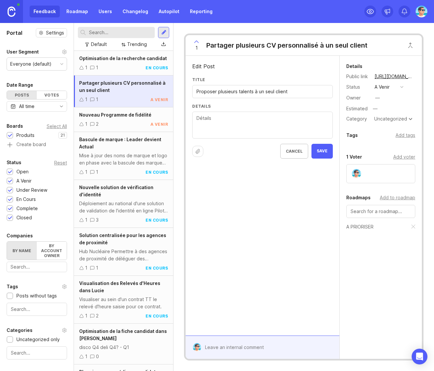
click at [246, 124] on textarea "Details" at bounding box center [262, 126] width 132 height 22
click at [317, 151] on span "Save" at bounding box center [322, 151] width 11 height 6
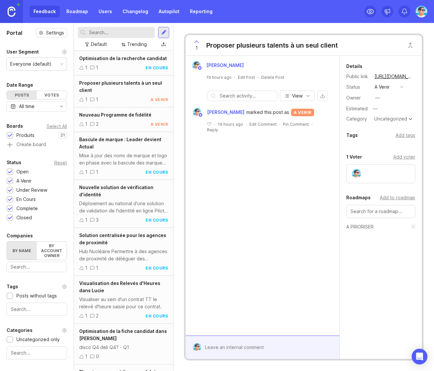
click at [391, 87] on button "a venir" at bounding box center [388, 87] width 33 height 9
click at [411, 86] on div "Status a venir" at bounding box center [380, 87] width 69 height 9
click at [391, 86] on button "a venir" at bounding box center [388, 87] width 33 height 9
click at [393, 121] on div "under review" at bounding box center [392, 123] width 33 height 6
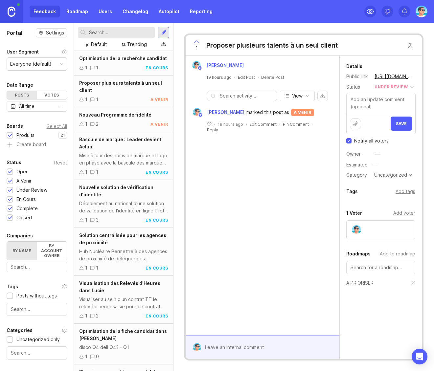
click at [402, 118] on button "Save" at bounding box center [400, 124] width 21 height 14
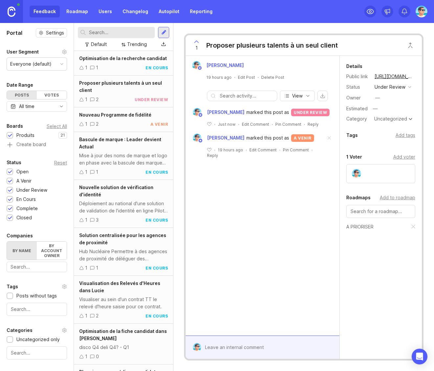
click at [391, 118] on div "Uncategorized" at bounding box center [390, 119] width 33 height 5
click at [379, 97] on div "—" at bounding box center [377, 97] width 5 height 7
click at [401, 137] on div "Add tags" at bounding box center [405, 135] width 20 height 7
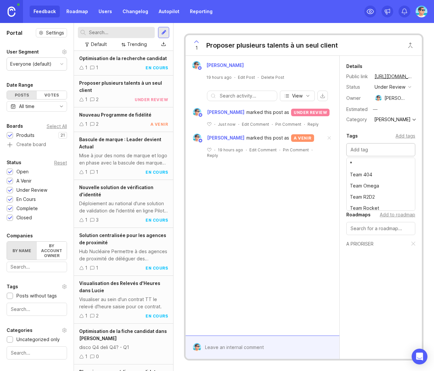
scroll to position [14, 0]
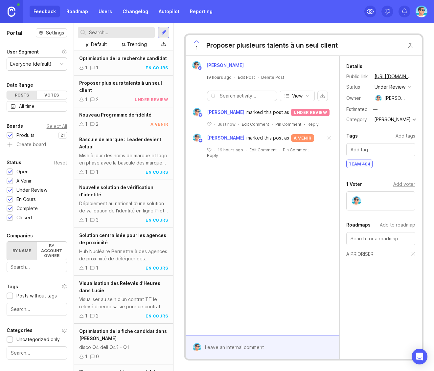
click at [391, 165] on div "Team 404" at bounding box center [380, 165] width 69 height 10
click at [327, 137] on span at bounding box center [329, 138] width 14 height 14
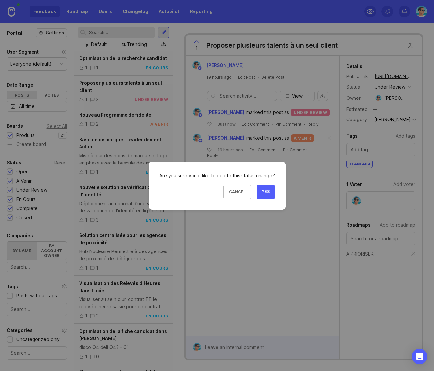
click at [268, 178] on span "Yes" at bounding box center [266, 192] width 8 height 6
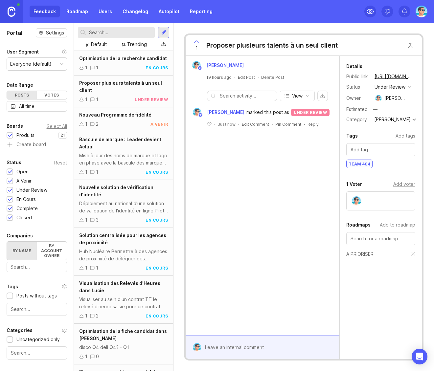
click at [125, 71] on div "1 1 en cours" at bounding box center [123, 67] width 89 height 7
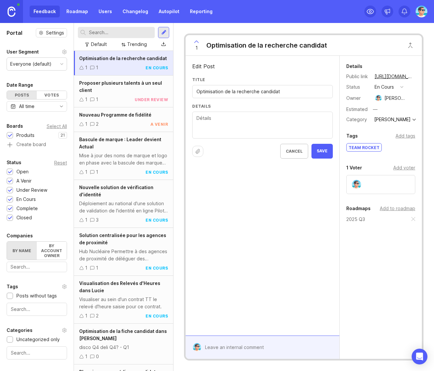
click at [225, 123] on textarea "Details" at bounding box center [262, 126] width 132 height 22
paste textarea "* **PLANNING** - Discovery : 2025 Q4. - Développement : 2025 Q4, 2026 Q1, 2026 …"
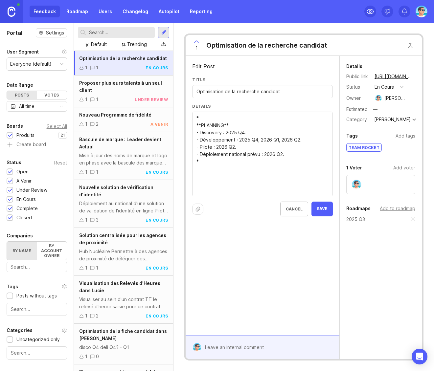
click at [213, 116] on textarea "* **PLANNING** - Discovery : 2025 Q4. - Développement : 2025 Q4, 2026 Q1, 2026 …" at bounding box center [262, 154] width 132 height 79
click at [208, 118] on textarea "* **PLANNING** - Discovery : 2025 Q4. - Développement : 2025 Q4, 2026 Q1, 2026 …" at bounding box center [262, 154] width 132 height 79
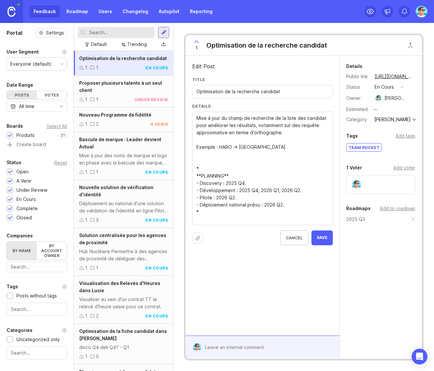
click at [219, 148] on textarea "Mise à jour du champ de recherche de la liste des candidat pour améliorer les r…" at bounding box center [262, 169] width 132 height 108
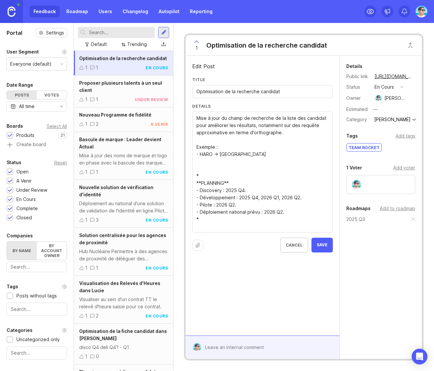
click at [241, 154] on textarea "Mise à jour du champ de recherche de la liste des candidat pour améliorer les r…" at bounding box center [262, 173] width 132 height 116
click at [195, 162] on div "Mise à jour du champ de recherche de la liste des candidat pour améliorer les r…" at bounding box center [262, 176] width 141 height 128
click at [198, 162] on textarea "Mise à jour du champ de recherche de la liste des candidat pour améliorer les r…" at bounding box center [262, 176] width 132 height 123
click at [243, 163] on textarea "Mise à jour du champ de recherche de la liste des candidat pour améliorer les r…" at bounding box center [262, 176] width 132 height 123
click at [231, 160] on textarea "Mise à jour du champ de recherche de la liste des candidat pour améliorer les r…" at bounding box center [262, 176] width 132 height 123
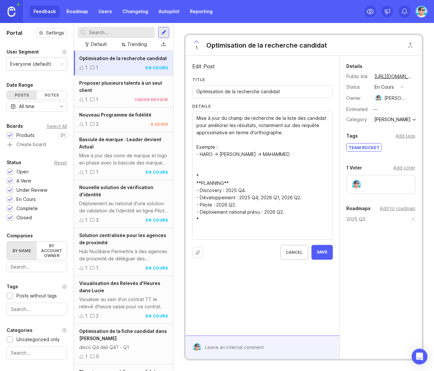
click at [261, 162] on textarea "Mise à jour du champ de recherche de la liste des candidat pour améliorer les r…" at bounding box center [262, 176] width 132 height 123
click at [214, 147] on textarea "Mise à jour du champ de recherche de la liste des candidat pour améliorer les r…" at bounding box center [262, 176] width 132 height 123
click at [262, 161] on textarea "Mise à jour du champ de recherche de la liste des candidat pour améliorer les r…" at bounding box center [262, 176] width 132 height 123
click at [268, 163] on textarea "Mise à jour du champ de recherche de la liste des candidat pour améliorer les r…" at bounding box center [262, 176] width 132 height 123
click at [319, 125] on textarea "Mise à jour du champ de recherche de la liste des candidat pour améliorer les r…" at bounding box center [262, 176] width 132 height 123
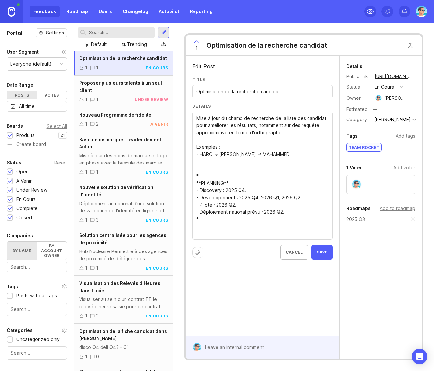
click at [318, 125] on textarea "Mise à jour du champ de recherche de la liste des candidat pour améliorer les r…" at bounding box center [262, 176] width 132 height 123
click at [291, 134] on textarea "Mise à jour du champ de recherche de la liste des candidat pour améliorer les r…" at bounding box center [262, 176] width 132 height 123
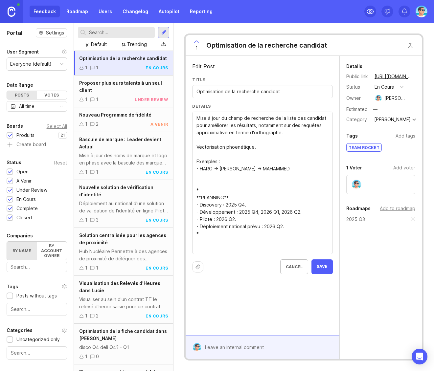
drag, startPoint x: 250, startPoint y: 152, endPoint x: 237, endPoint y: 145, distance: 15.0
click at [237, 145] on textarea "Mise à jour du champ de recherche de la liste des candidat pour améliorer les r…" at bounding box center [262, 183] width 132 height 137
click at [262, 150] on textarea "Mise à jour du champ de recherche de la liste des candidat pour améliorer les r…" at bounding box center [262, 183] width 132 height 137
type textarea "Mise à jour du champ de recherche de la liste des candidat pour améliorer les r…"
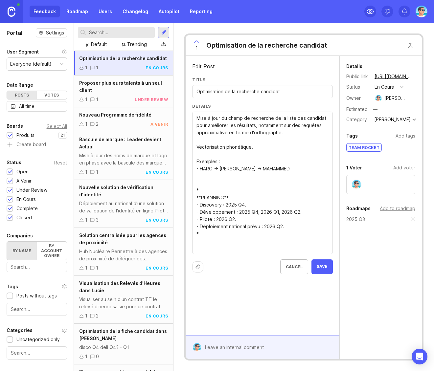
click at [318, 178] on button "Save" at bounding box center [321, 266] width 21 height 15
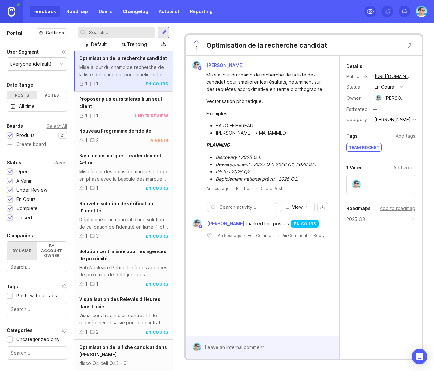
click at [231, 143] on div "PLANNING" at bounding box center [266, 145] width 120 height 7
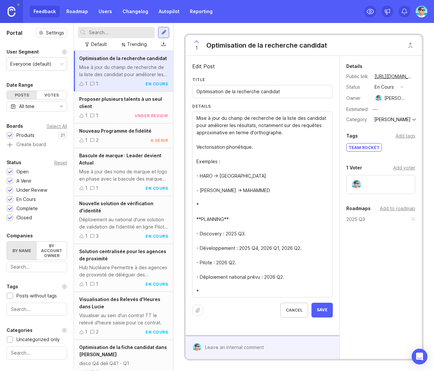
click at [256, 138] on textarea "Mise à jour du champ de recherche de la liste des candidat pour améliorer les r…" at bounding box center [262, 205] width 132 height 181
paste textarea "🔍 **Tolérance aux fautes** ⇒ *“Plus besoin d’orthographe parfaite !”* 🧭 **Reche…"
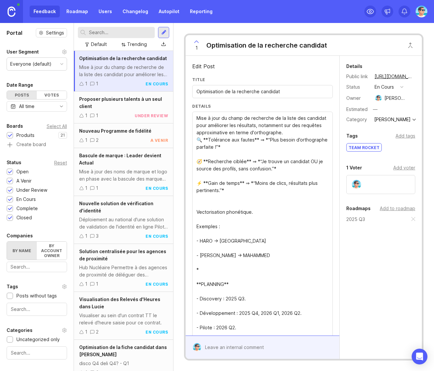
click at [266, 178] on textarea "Mise à jour du champ de recherche de la liste des candidat pour améliorer les r…" at bounding box center [262, 238] width 132 height 246
drag, startPoint x: 260, startPoint y: 255, endPoint x: 233, endPoint y: 256, distance: 26.9
click at [233, 178] on textarea "Mise à jour du champ de recherche de la liste des candidat pour améliorer les r…" at bounding box center [262, 238] width 132 height 246
paste textarea "ohammed, Mohamed ou Muhammad"
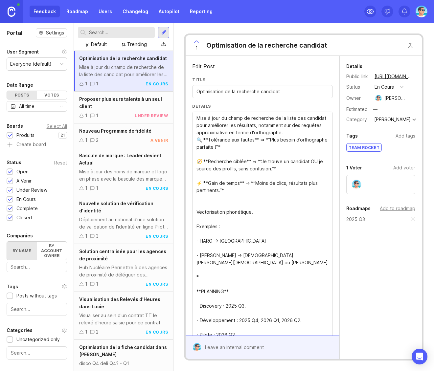
drag, startPoint x: 314, startPoint y: 256, endPoint x: 315, endPoint y: 263, distance: 6.9
click at [314, 178] on textarea "Mise à jour du champ de recherche de la liste des candidat pour améliorer les r…" at bounding box center [262, 238] width 132 height 246
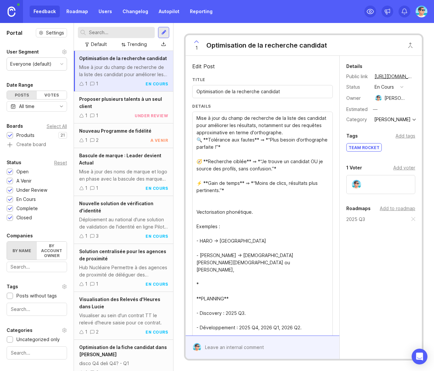
paste textarea "Mahomet"
drag, startPoint x: 222, startPoint y: 254, endPoint x: 213, endPoint y: 255, distance: 8.9
click at [213, 178] on textarea "Mise à jour du champ de recherche de la liste des candidat pour améliorer les r…" at bounding box center [262, 241] width 132 height 253
drag, startPoint x: 225, startPoint y: 256, endPoint x: 205, endPoint y: 256, distance: 20.4
click at [205, 178] on textarea "Mise à jour du champ de recherche de la liste des candidat pour améliorer les r…" at bounding box center [262, 241] width 132 height 253
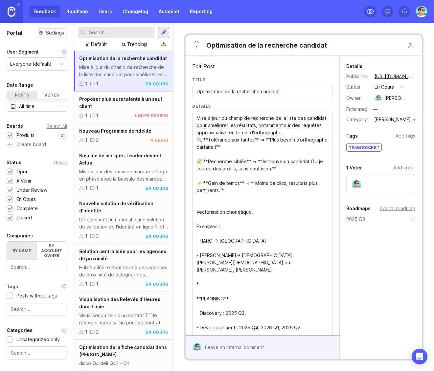
click at [221, 178] on textarea "Mise à jour du champ de recherche de la liste des candidat pour améliorer les r…" at bounding box center [262, 241] width 132 height 253
drag, startPoint x: 213, startPoint y: 240, endPoint x: 203, endPoint y: 242, distance: 10.3
click at [203, 178] on textarea "Mise à jour du champ de recherche de la liste des candidat pour améliorer les r…" at bounding box center [262, 241] width 132 height 253
drag, startPoint x: 235, startPoint y: 241, endPoint x: 220, endPoint y: 242, distance: 15.8
click at [220, 178] on textarea "Mise à jour du champ de recherche de la liste des candidat pour améliorer les r…" at bounding box center [262, 241] width 132 height 253
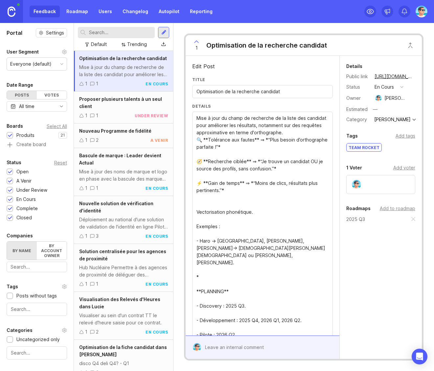
click at [263, 178] on textarea "Mise à jour du champ de recherche de la liste des candidat pour améliorer les r…" at bounding box center [262, 241] width 132 height 253
click at [230, 178] on textarea "Mise à jour du champ de recherche de la liste des candidat pour améliorer les r…" at bounding box center [262, 241] width 132 height 253
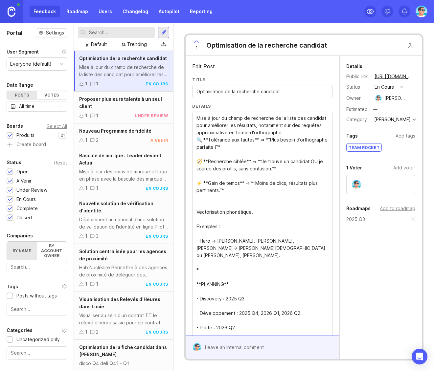
click at [227, 178] on textarea "Mise à jour du champ de recherche de la liste des candidat pour améliorer les r…" at bounding box center [262, 238] width 132 height 246
click at [234, 178] on textarea "Mise à jour du champ de recherche de la liste des candidat pour améliorer les r…" at bounding box center [262, 238] width 132 height 246
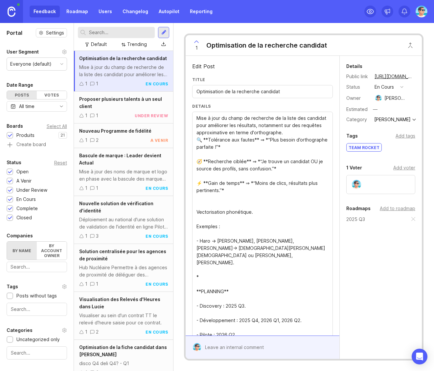
click at [273, 178] on textarea "Mise à jour du champ de recherche de la liste des candidat pour améliorer les r…" at bounding box center [262, 238] width 132 height 246
click at [226, 178] on textarea "Mise à jour du champ de recherche de la liste des candidat pour améliorer les r…" at bounding box center [262, 238] width 132 height 246
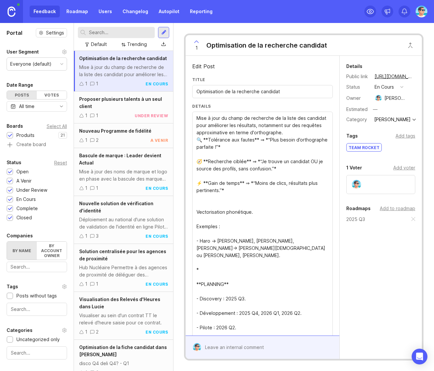
click at [259, 178] on textarea "Mise à jour du champ de recherche de la liste des candidat pour améliorer les r…" at bounding box center [262, 238] width 132 height 246
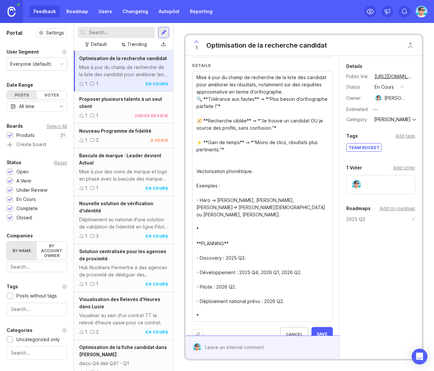
scroll to position [54, 0]
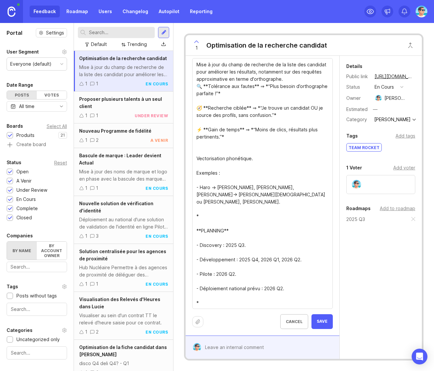
type textarea "Mise à jour du champ de recherche de la liste des candidat pour améliorer les r…"
click at [311, 178] on button "Save" at bounding box center [321, 321] width 21 height 15
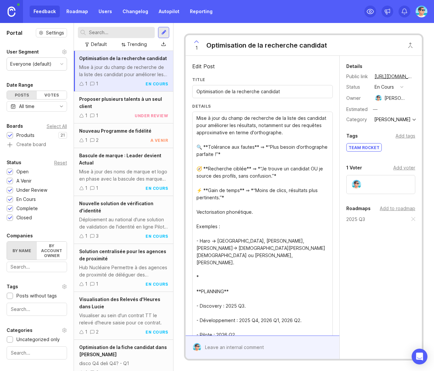
scroll to position [33, 0]
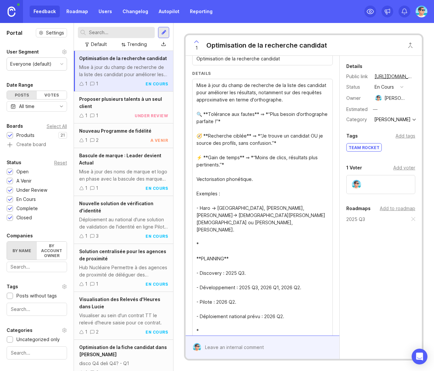
drag, startPoint x: 257, startPoint y: 287, endPoint x: 296, endPoint y: 285, distance: 39.1
click at [296, 178] on textarea "Mise à jour du champ de recherche de la liste des candidat pour améliorer les r…" at bounding box center [262, 208] width 132 height 253
click at [222, 178] on textarea "Mise à jour du champ de recherche de la liste des candidat pour améliorer les r…" at bounding box center [262, 208] width 132 height 253
click at [233, 178] on textarea "Mise à jour du champ de recherche de la liste des candidat pour améliorer les r…" at bounding box center [262, 208] width 132 height 253
drag, startPoint x: 223, startPoint y: 301, endPoint x: 227, endPoint y: 302, distance: 3.3
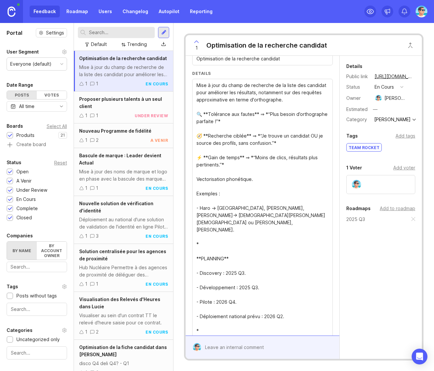
click at [227, 178] on textarea "Mise à jour du champ de recherche de la liste des candidat pour améliorer les r…" at bounding box center [262, 208] width 132 height 253
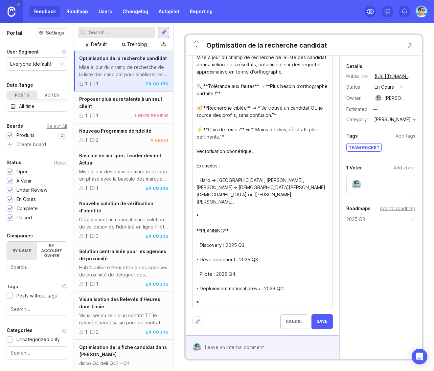
click at [271, 178] on textarea "Mise à jour du champ de recherche de la liste des candidat pour améliorer les r…" at bounding box center [262, 180] width 132 height 253
click at [281, 178] on textarea "Mise à jour du champ de recherche de la liste des candidat pour améliorer les r…" at bounding box center [262, 180] width 132 height 253
click at [265, 178] on textarea "Mise à jour du champ de recherche de la liste des candidat pour améliorer les r…" at bounding box center [262, 180] width 132 height 253
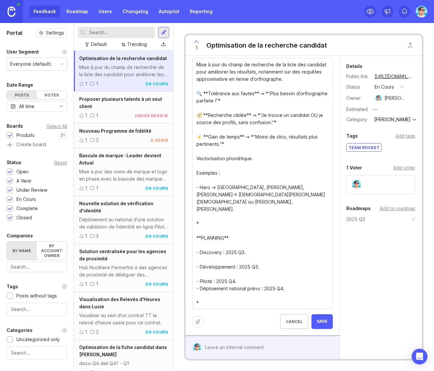
click at [231, 178] on textarea "Mise à jour du champ de recherche de la liste des candidat pour améliorer les r…" at bounding box center [262, 184] width 132 height 246
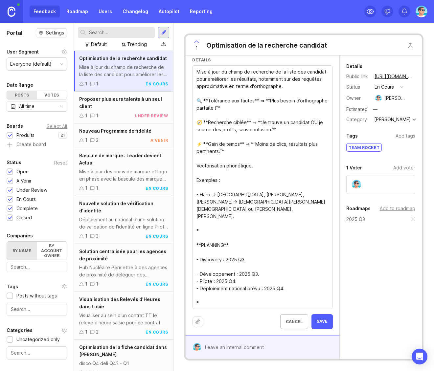
click at [224, 178] on textarea "Mise à jour du champ de recherche de la liste des candidat pour améliorer les r…" at bounding box center [262, 187] width 132 height 238
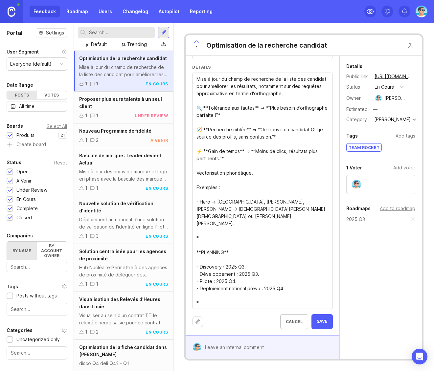
click at [225, 178] on textarea "Mise à jour du champ de recherche de la liste des candidat pour améliorer les r…" at bounding box center [262, 191] width 132 height 231
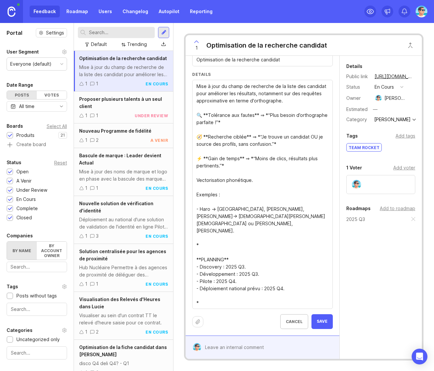
scroll to position [32, 0]
click at [225, 178] on textarea "Mise à jour du champ de recherche de la liste des candidat pour améliorer les r…" at bounding box center [262, 195] width 132 height 224
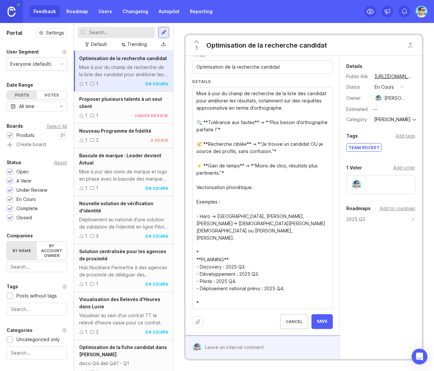
click at [209, 178] on textarea "Mise à jour du champ de recherche de la liste des candidat pour améliorer les r…" at bounding box center [262, 198] width 132 height 217
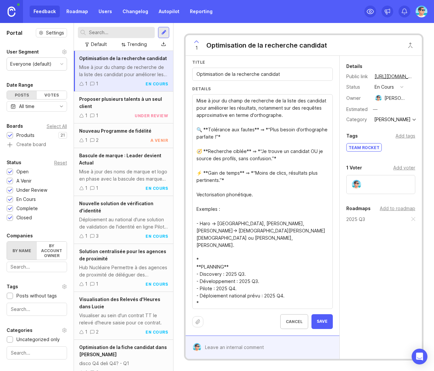
type textarea "Mise à jour du champ de recherche de la liste des candidat pour améliorer les r…"
click at [317, 178] on span "Save" at bounding box center [322, 322] width 11 height 6
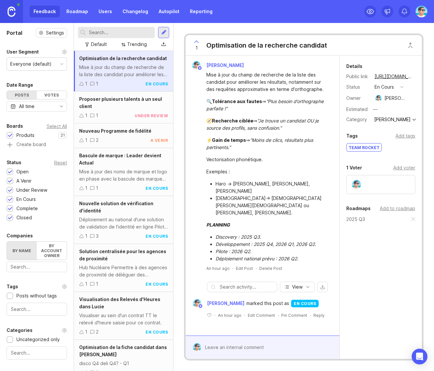
scroll to position [0, 0]
click at [393, 178] on div "Add to roadmap" at bounding box center [397, 208] width 35 height 7
click at [377, 178] on div "Details Public link https://actual.canny.io/agence/p/optimisation-de-la-recherc…" at bounding box center [381, 185] width 82 height 258
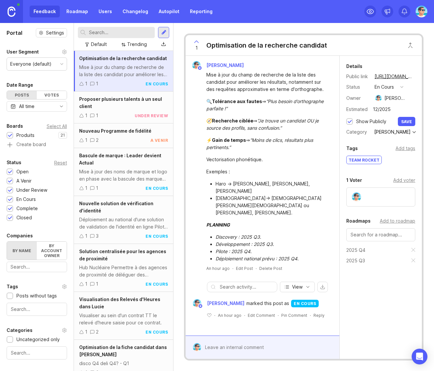
type input "12/2025"
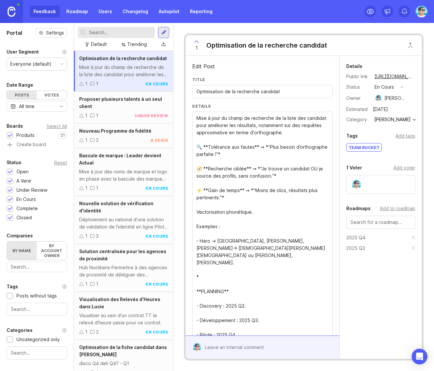
drag, startPoint x: 247, startPoint y: 133, endPoint x: 299, endPoint y: 133, distance: 52.5
click at [299, 133] on textarea "Mise à jour du champ de recherche de la liste des candidat pour améliorer les r…" at bounding box center [262, 241] width 132 height 253
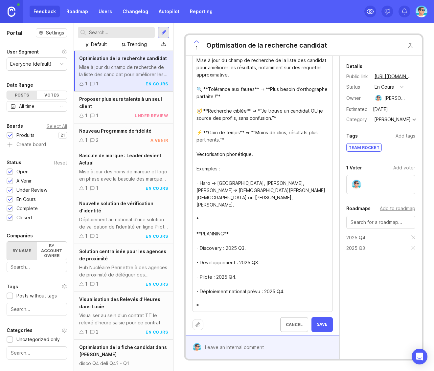
scroll to position [61, 0]
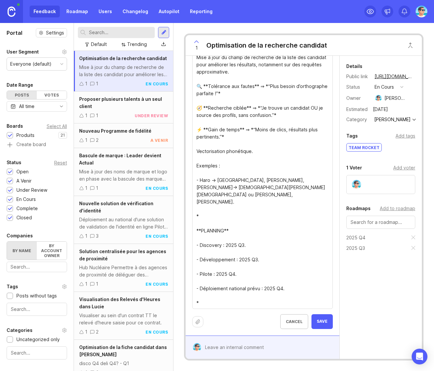
type textarea "Mise à jour du champ de recherche de la liste des candidat pour améliorer les r…"
click at [312, 178] on button "Save" at bounding box center [321, 321] width 21 height 15
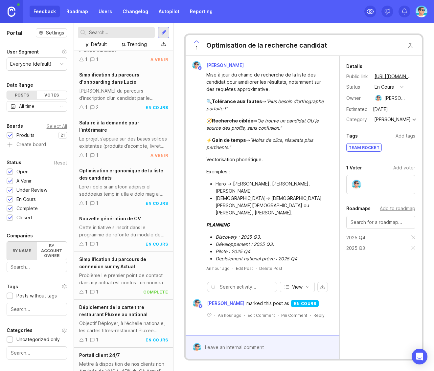
scroll to position [155, 0]
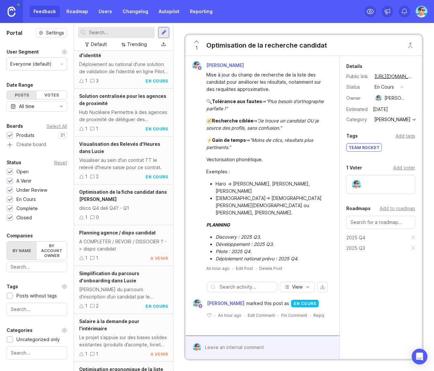
click at [81, 14] on link "Roadmap" at bounding box center [77, 12] width 30 height 12
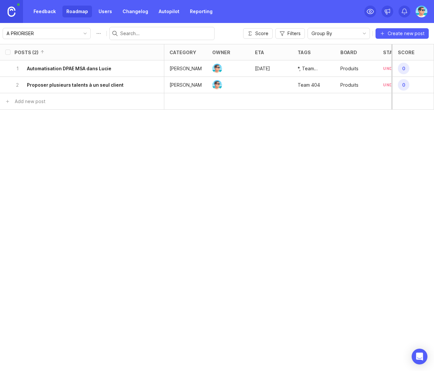
click at [80, 34] on icon "toggle icon" at bounding box center [85, 33] width 11 height 5
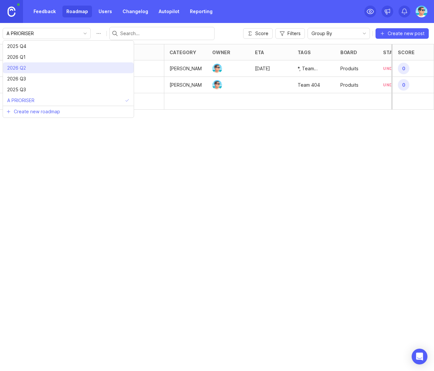
click at [66, 63] on li "2026 Q2" at bounding box center [68, 67] width 131 height 11
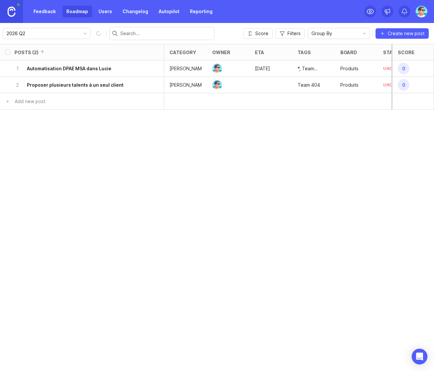
click at [66, 63] on div "1 Automatisation DPAE MSA dans Lucie" at bounding box center [79, 68] width 131 height 16
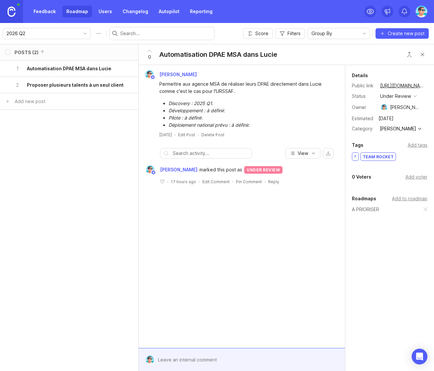
click at [80, 32] on icon "toggle icon" at bounding box center [85, 33] width 11 height 5
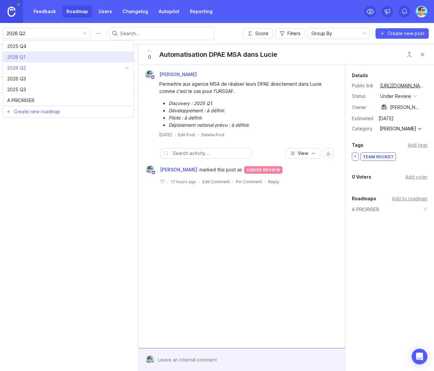
click at [67, 57] on li "2026 Q1" at bounding box center [68, 57] width 131 height 11
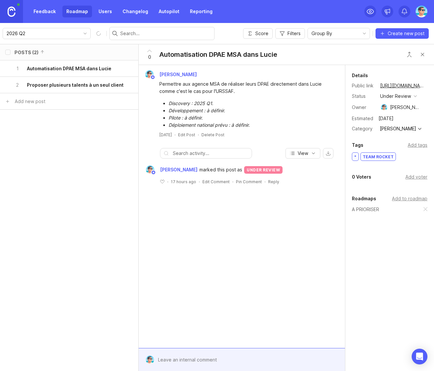
type input "2026 Q1"
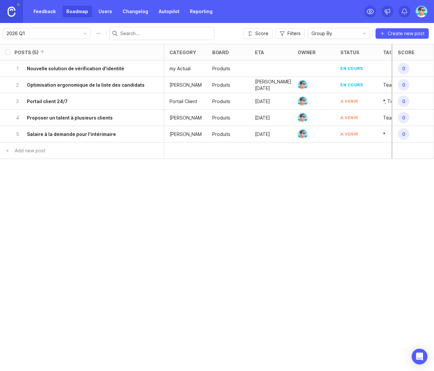
click at [72, 34] on div "2026 Q1" at bounding box center [41, 33] width 77 height 11
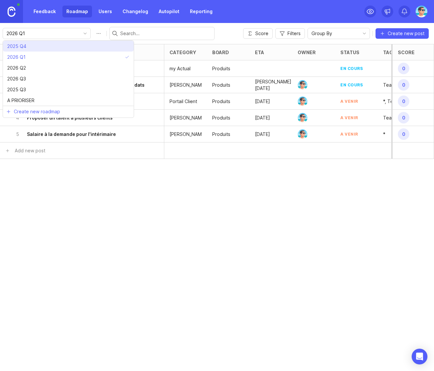
click at [68, 45] on li "2025 Q4" at bounding box center [68, 46] width 131 height 11
type input "2025 Q4"
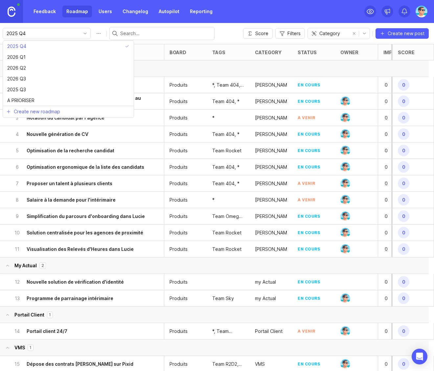
click at [55, 37] on input "2025 Q4" at bounding box center [43, 33] width 73 height 7
click at [93, 33] on button "Roadmap options" at bounding box center [98, 33] width 11 height 11
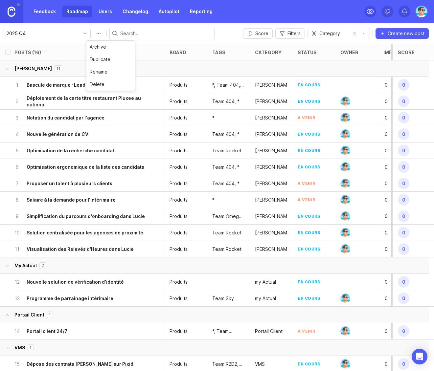
click at [77, 26] on div "2025 Q4 Score Filters Category Create new post" at bounding box center [217, 33] width 434 height 21
click at [282, 34] on icon "button" at bounding box center [282, 34] width 4 height 4
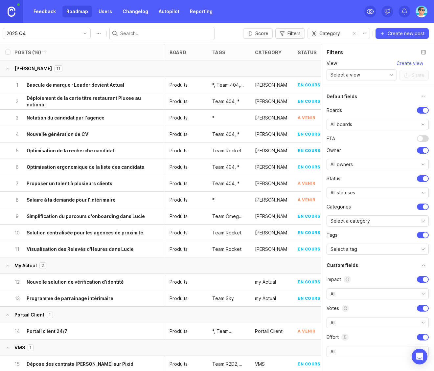
click at [282, 34] on icon "button" at bounding box center [282, 34] width 4 height 4
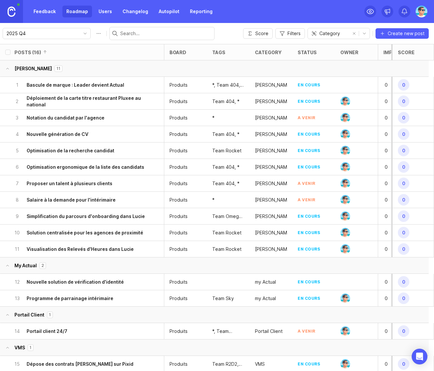
click at [224, 33] on div "2025 Q4 Score Filters Category Create new post" at bounding box center [217, 33] width 434 height 21
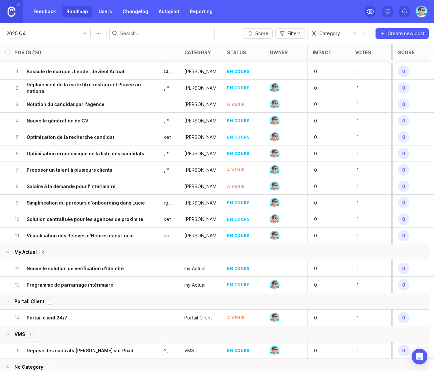
scroll to position [0, 71]
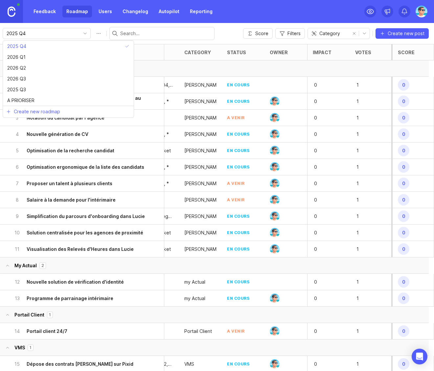
click at [54, 33] on input "2025 Q4" at bounding box center [43, 33] width 73 height 7
click at [91, 25] on div "2025 Q4 Score Filters Category Create new post" at bounding box center [217, 33] width 434 height 21
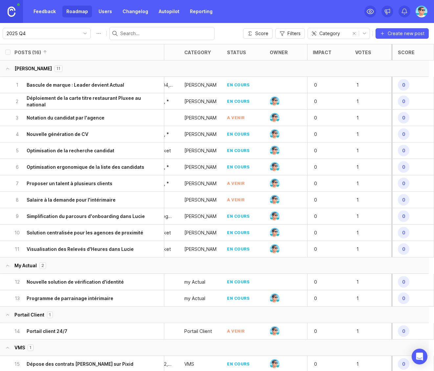
click at [126, 12] on link "Changelog" at bounding box center [135, 12] width 33 height 12
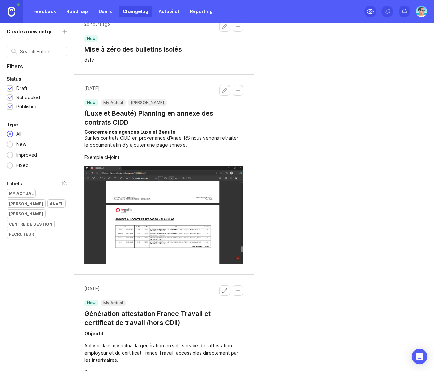
scroll to position [138, 0]
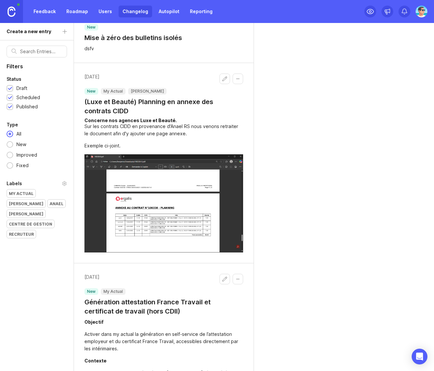
click at [156, 178] on img at bounding box center [163, 203] width 159 height 98
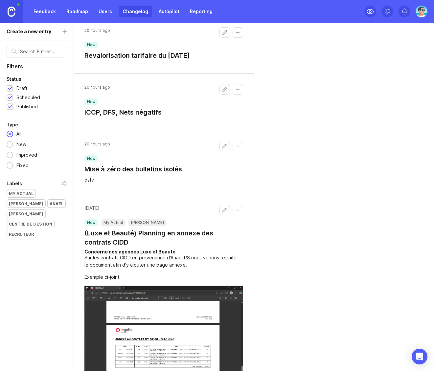
scroll to position [0, 0]
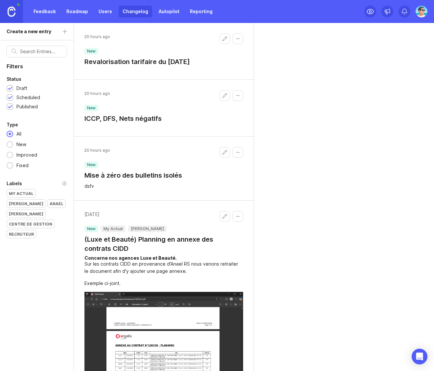
click at [101, 12] on link "Users" at bounding box center [105, 12] width 21 height 12
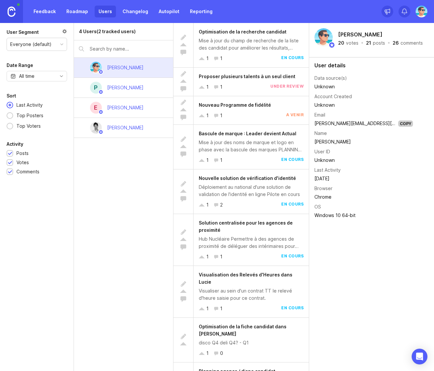
click at [418, 15] on img at bounding box center [421, 12] width 12 height 12
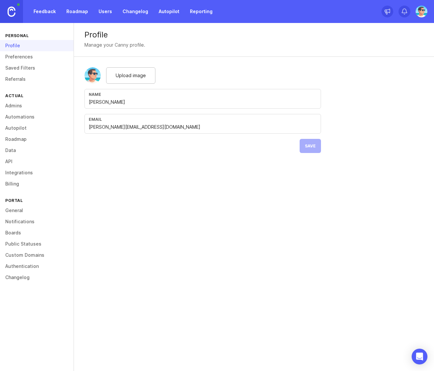
click at [20, 108] on link "Admins" at bounding box center [37, 105] width 74 height 11
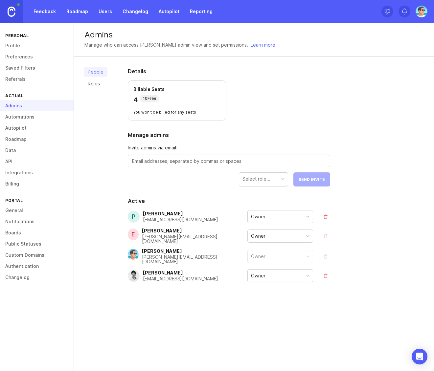
click at [190, 160] on textarea at bounding box center [229, 161] width 194 height 7
drag, startPoint x: 159, startPoint y: 163, endPoint x: 225, endPoint y: 169, distance: 65.7
click at [225, 169] on form "Invite admins via email: kristina.zaric@actualgroup.com Select role... Send Inv…" at bounding box center [229, 165] width 202 height 42
type textarea "kristina.zaric@actualgroup.com"
click at [251, 178] on div "Select role..." at bounding box center [256, 178] width 28 height 7
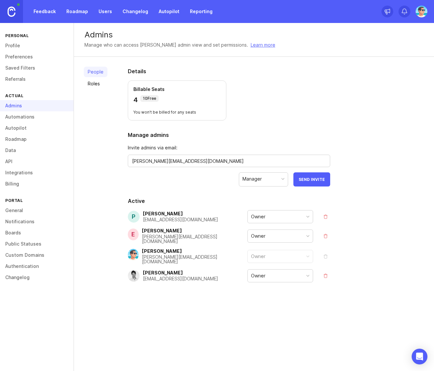
click at [284, 178] on h2 "Active" at bounding box center [229, 201] width 202 height 8
click at [313, 177] on span "Send Invite" at bounding box center [311, 179] width 26 height 5
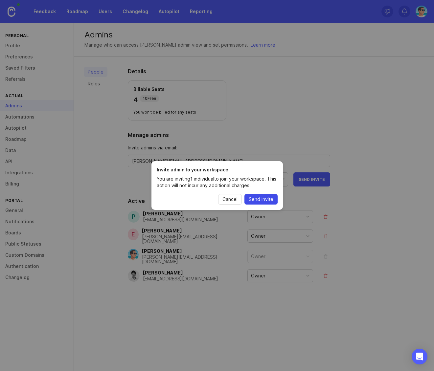
click at [262, 178] on span "Send invite" at bounding box center [261, 199] width 25 height 7
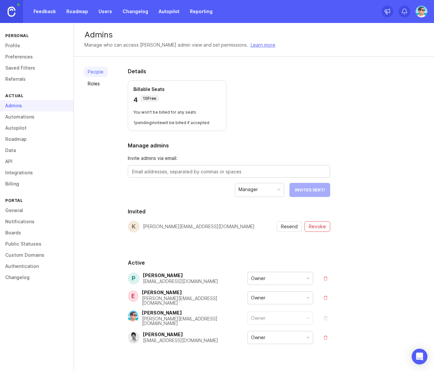
click at [204, 162] on span "Invite admins via email:" at bounding box center [229, 158] width 202 height 7
click at [206, 170] on textarea at bounding box center [229, 171] width 194 height 7
paste textarea "@actualgroup.com"
type textarea "amandine.armagnacq.ext@actualgroup.com"
click at [311, 178] on button "Send Invite" at bounding box center [311, 190] width 37 height 14
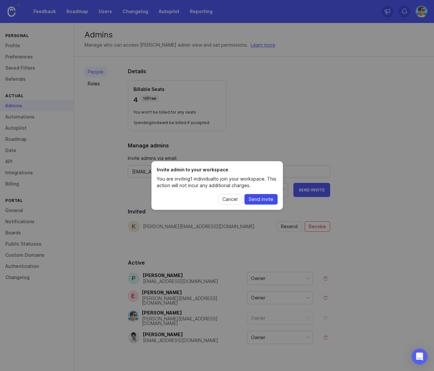
drag, startPoint x: 251, startPoint y: 198, endPoint x: 244, endPoint y: 190, distance: 11.2
click at [251, 178] on span "Send invite" at bounding box center [261, 199] width 25 height 7
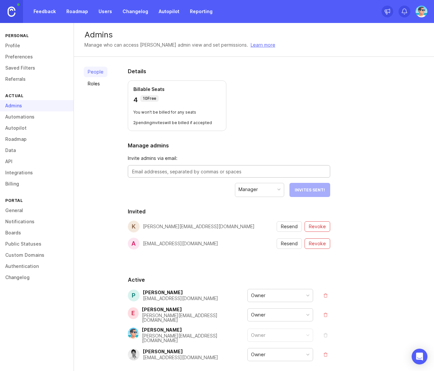
click at [149, 172] on textarea at bounding box center [229, 171] width 194 height 7
paste textarea "@actualgroup.com"
type textarea "manon.campait@actualgroup.com"
click at [319, 178] on span "Send Invite" at bounding box center [311, 189] width 26 height 5
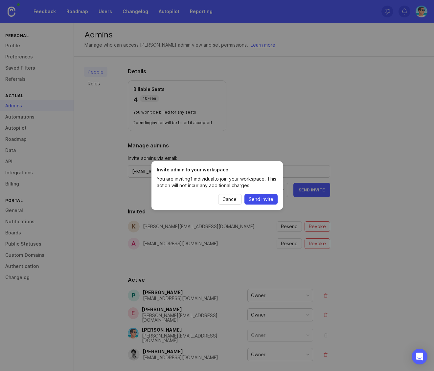
click at [267, 178] on span "Send invite" at bounding box center [261, 199] width 25 height 7
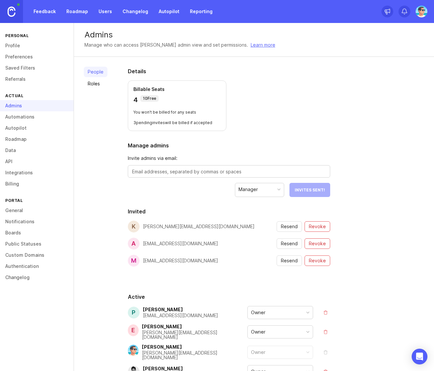
click at [80, 13] on link "Roadmap" at bounding box center [77, 12] width 30 height 12
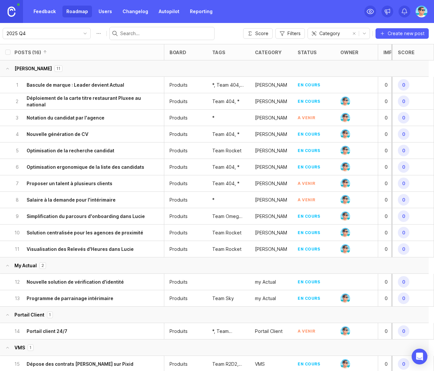
click at [52, 12] on link "Feedback" at bounding box center [45, 12] width 30 height 12
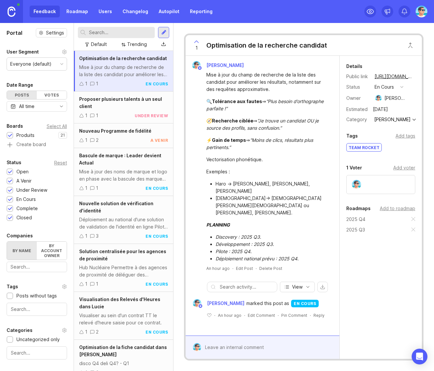
click at [163, 35] on div at bounding box center [163, 33] width 5 height 6
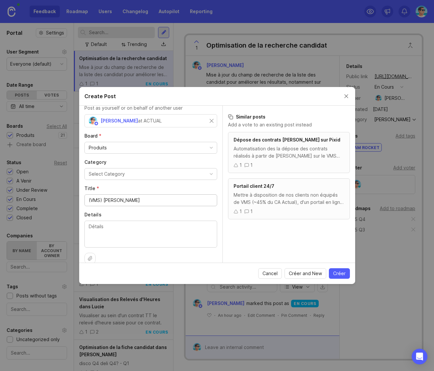
scroll to position [26, 0]
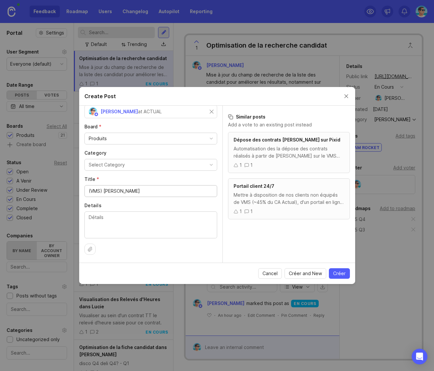
type input "(VMS) [PERSON_NAME]"
click at [128, 178] on textarea "Details" at bounding box center [151, 225] width 124 height 22
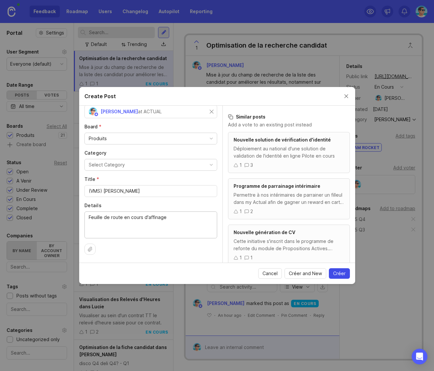
type textarea "Feuille de route en cours d'affinage"
click at [342, 178] on span "Créer" at bounding box center [339, 273] width 12 height 7
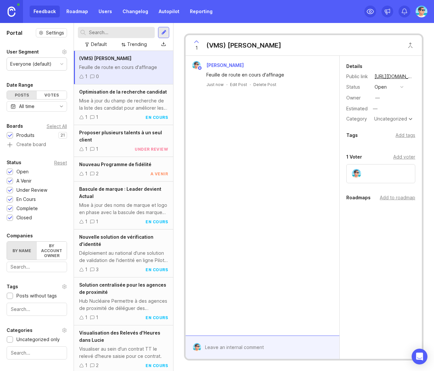
click at [165, 33] on div at bounding box center [163, 33] width 5 height 6
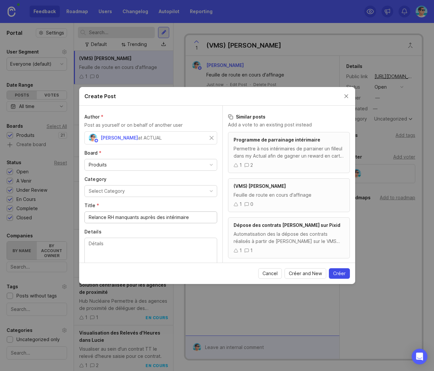
type input "Relance RH manquants auprès des intérimaire"
click at [338, 178] on span "Créer" at bounding box center [339, 273] width 12 height 7
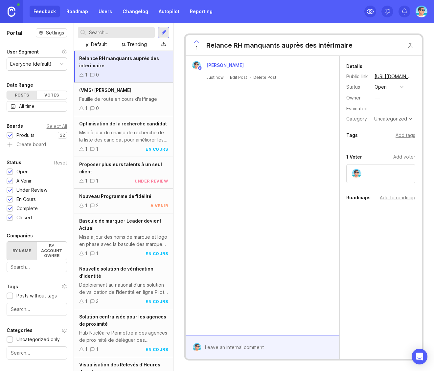
click at [164, 33] on div at bounding box center [163, 33] width 5 height 6
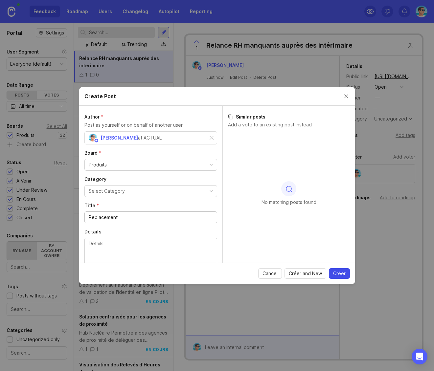
type input "Replacement"
click at [336, 178] on span "Créer" at bounding box center [339, 273] width 12 height 7
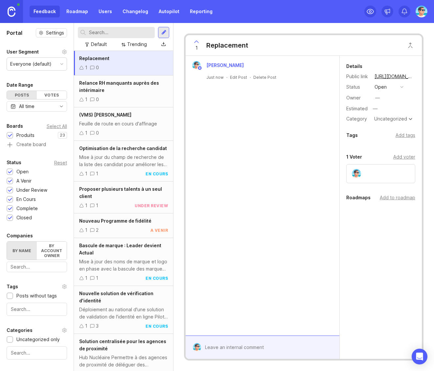
click at [130, 36] on div at bounding box center [116, 32] width 77 height 11
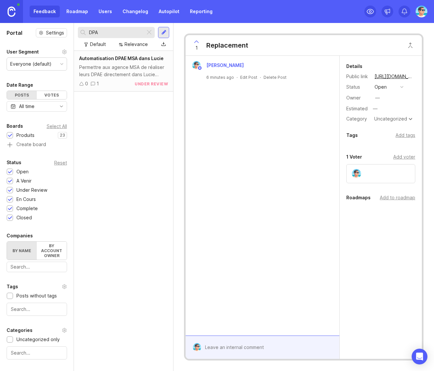
type input "DPA"
click at [128, 71] on div "Permettre aux agence MSA de réaliser leurs DPAE directement dans Lucie comme c'…" at bounding box center [123, 71] width 89 height 14
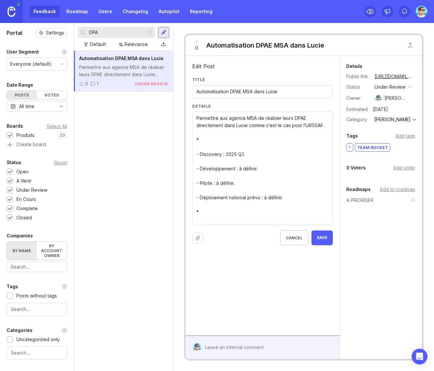
click at [324, 126] on textarea "Permettre aux agence MSA de réaliser leurs DPAE directement dans Lucie comme c'…" at bounding box center [262, 169] width 132 height 108
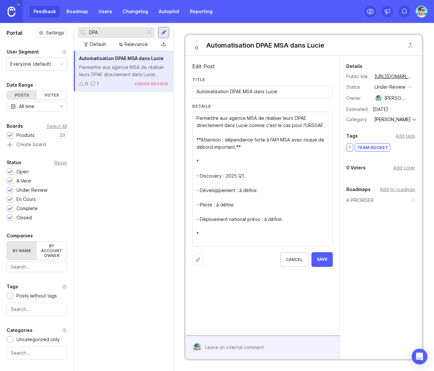
type textarea "Permettre aux agence MSA de réaliser leurs DPAE directement dans Lucie comme c'…"
click at [324, 178] on span "Save" at bounding box center [322, 260] width 11 height 6
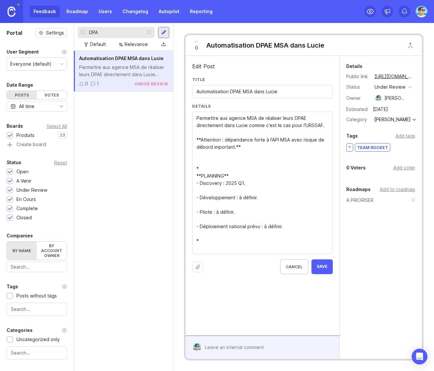
type textarea "Permettre aux agence MSA de réaliser leurs DPAE directement dans Lucie comme c'…"
click at [313, 178] on button "Save" at bounding box center [321, 266] width 21 height 15
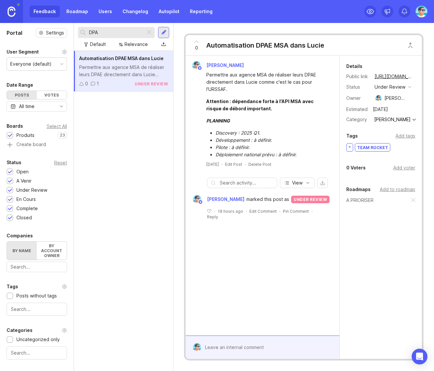
click at [151, 33] on div at bounding box center [149, 32] width 8 height 9
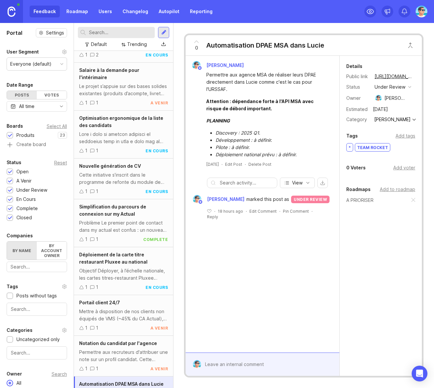
scroll to position [491, 0]
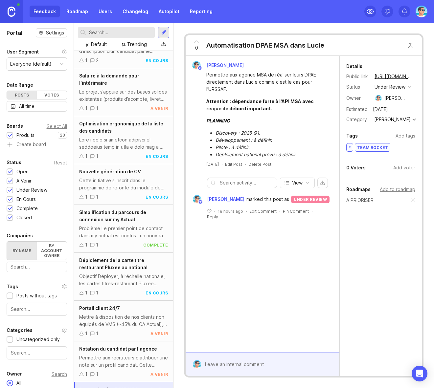
click at [79, 13] on link "Roadmap" at bounding box center [77, 12] width 30 height 12
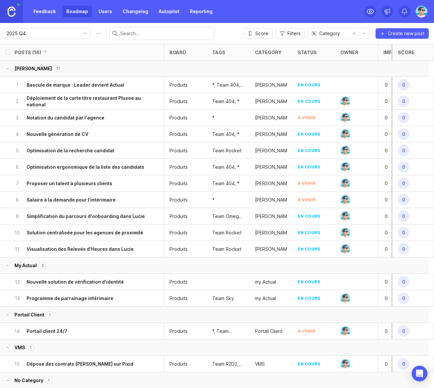
click at [96, 178] on h6 "Visualisation des Relevés d'Heures dans Lucie" at bounding box center [80, 249] width 107 height 7
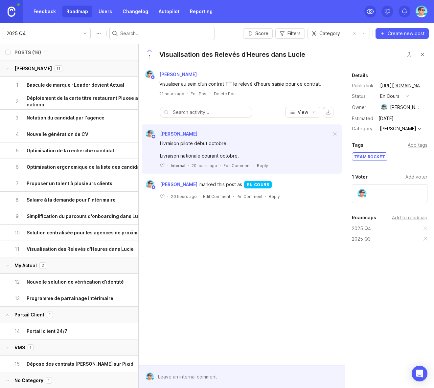
click at [196, 178] on div "Benjamin Hareau Visualiser au sein d'un contrat TT le relevé d'heure saisie pou…" at bounding box center [242, 215] width 206 height 300
click at [422, 53] on button "Close button" at bounding box center [422, 54] width 13 height 13
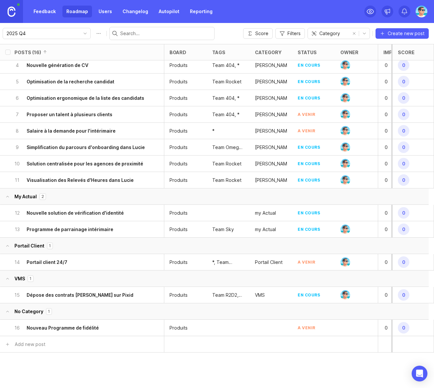
scroll to position [91, 0]
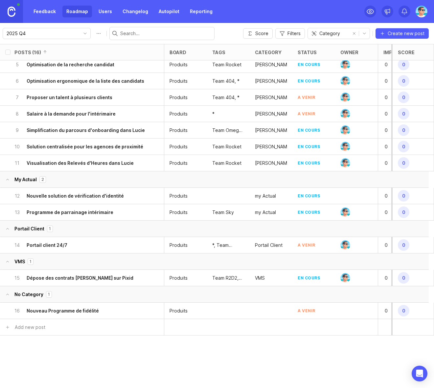
click at [112, 178] on div "16 Nouveau Programme de fidélité" at bounding box center [79, 311] width 131 height 16
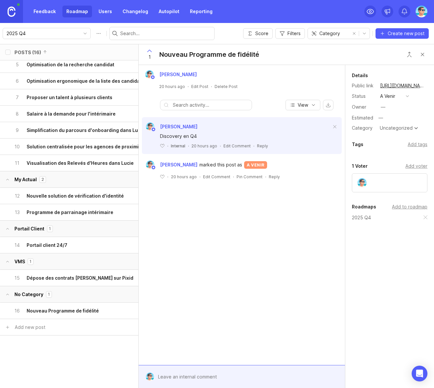
click at [383, 106] on div "—" at bounding box center [383, 106] width 5 height 7
click at [392, 129] on div "Uncategorized" at bounding box center [396, 128] width 33 height 5
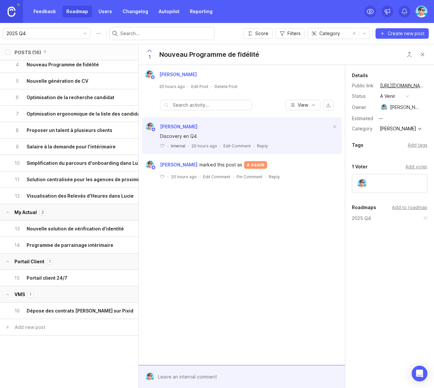
click at [424, 56] on button "Close button" at bounding box center [422, 54] width 13 height 13
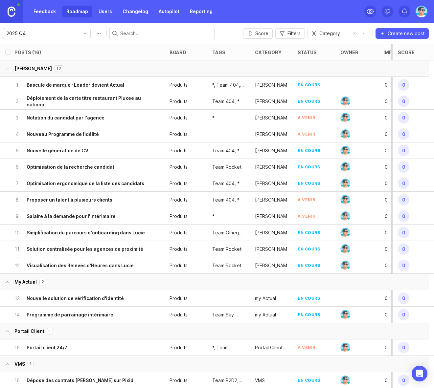
click at [40, 16] on link "Feedback" at bounding box center [45, 12] width 30 height 12
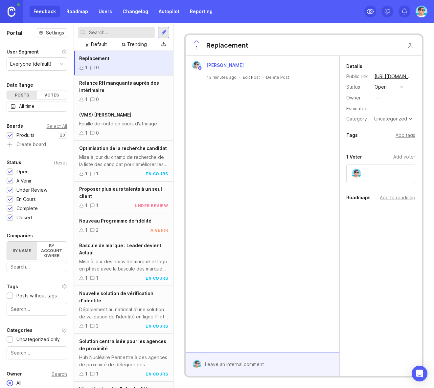
click at [72, 15] on link "Roadmap" at bounding box center [77, 12] width 30 height 12
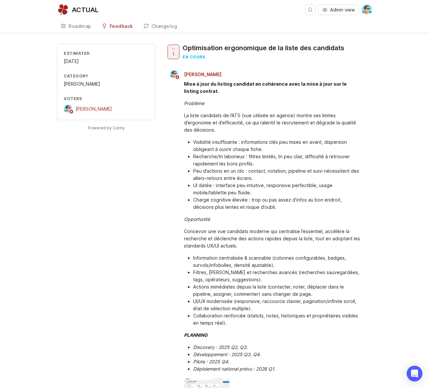
click at [82, 10] on div "ACTUAL" at bounding box center [85, 10] width 27 height 7
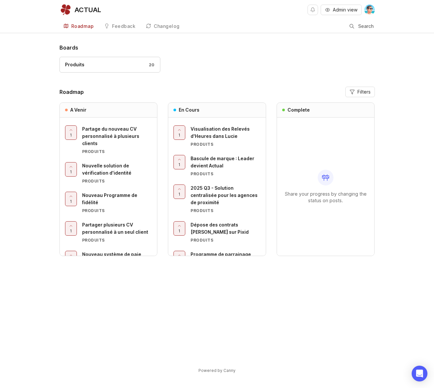
click at [33, 110] on div "Boards Produits 20 Roadmap Filters A Venir 1 Partage du nouveau CV personnalisé…" at bounding box center [217, 214] width 434 height 341
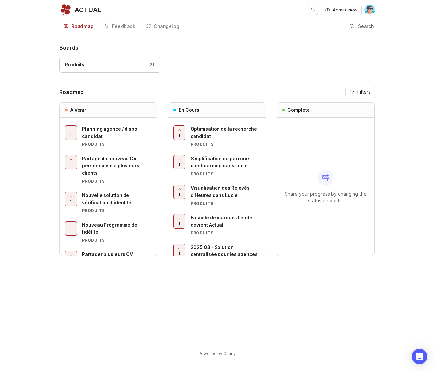
click at [120, 69] on link "Produits 21" at bounding box center [109, 65] width 101 height 16
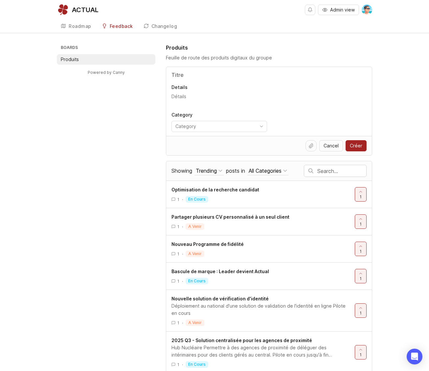
click at [80, 28] on div "Roadmap" at bounding box center [80, 26] width 23 height 5
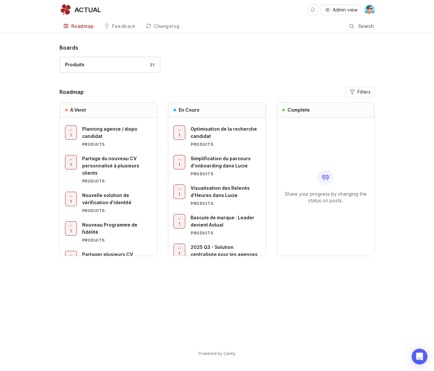
click at [111, 27] on link "Feedback" at bounding box center [119, 26] width 39 height 13
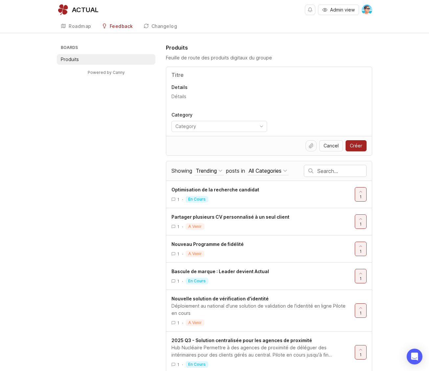
click at [189, 126] on input "toggle menu" at bounding box center [215, 126] width 80 height 7
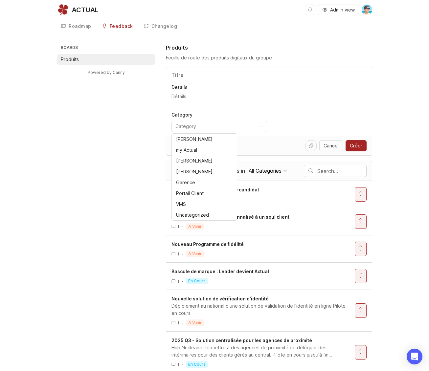
click at [120, 133] on div "Boards Produits Powered by Canny Produits Feuille de route des produits digitau…" at bounding box center [214, 287] width 315 height 487
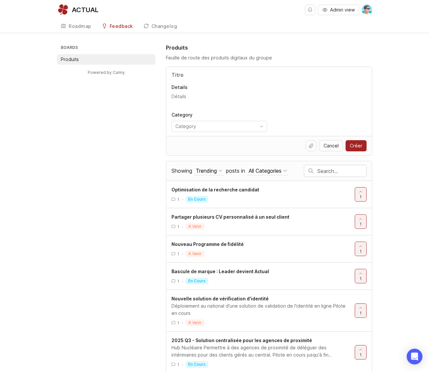
click at [154, 25] on div "Changelog" at bounding box center [164, 26] width 26 height 5
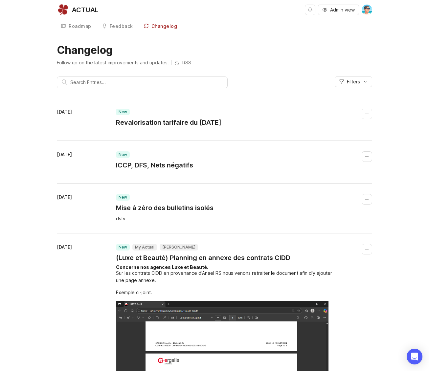
click at [114, 26] on div "Feedback" at bounding box center [121, 26] width 23 height 5
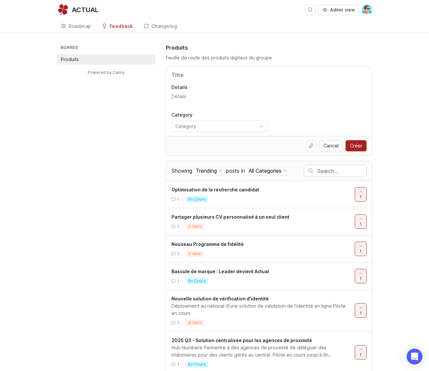
click at [80, 21] on link "Roadmap" at bounding box center [76, 26] width 38 height 13
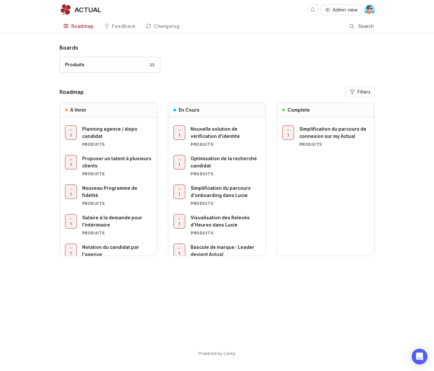
click at [221, 223] on span "Visualisation des Relevés d'Heures dans Lucie" at bounding box center [219, 221] width 59 height 13
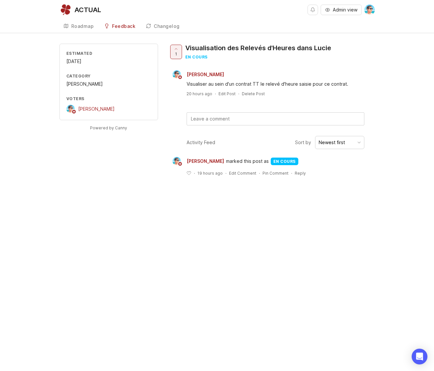
click at [70, 25] on link "Roadmap" at bounding box center [78, 26] width 38 height 13
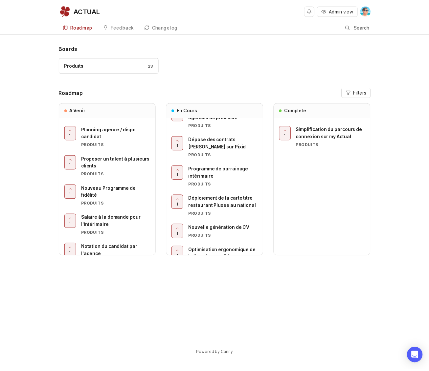
scroll to position [152, 0]
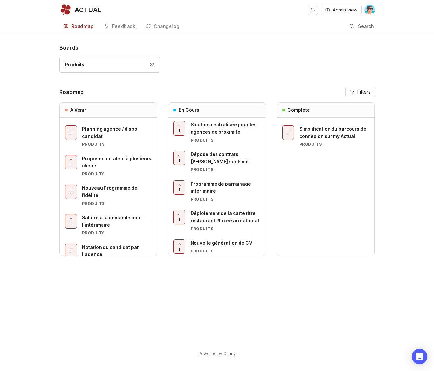
click at [120, 28] on div "Feedback" at bounding box center [123, 26] width 23 height 5
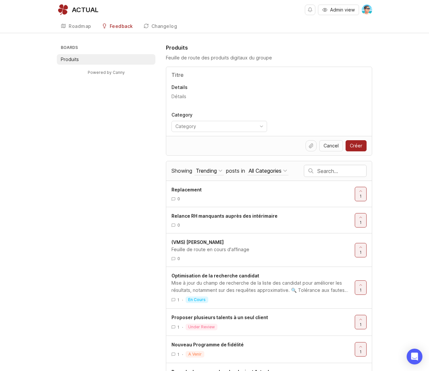
click at [83, 28] on div "Roadmap" at bounding box center [80, 26] width 23 height 5
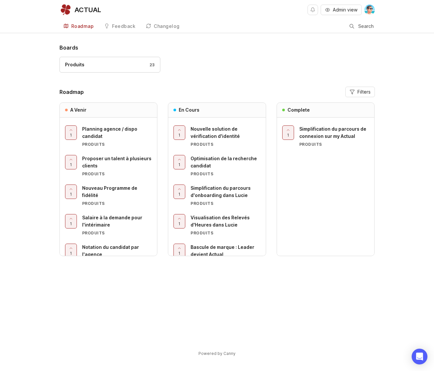
click at [112, 217] on span "Salaire à la demande pour l'intérimaire" at bounding box center [112, 221] width 60 height 13
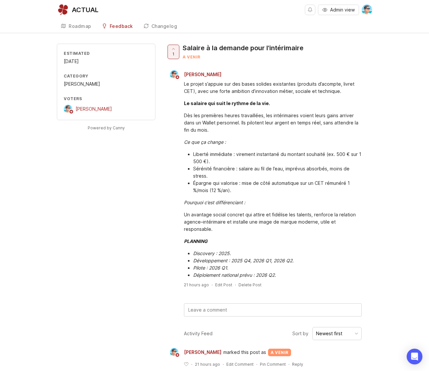
click at [78, 30] on link "Roadmap" at bounding box center [76, 26] width 38 height 13
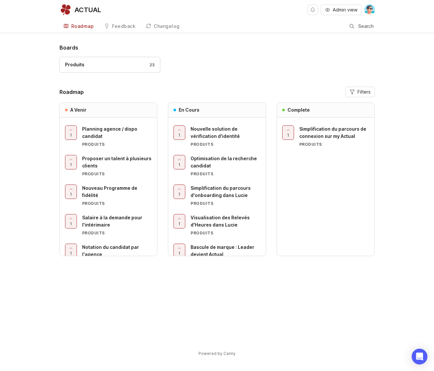
click at [79, 27] on div "Roadmap" at bounding box center [82, 26] width 23 height 5
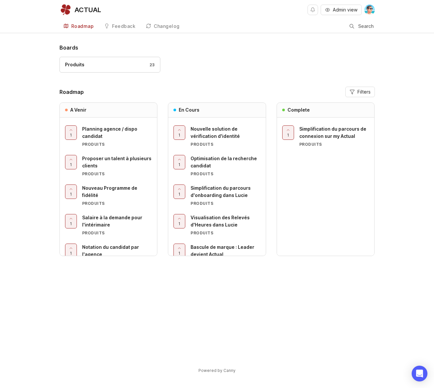
click at [119, 26] on div "Feedback" at bounding box center [123, 26] width 23 height 5
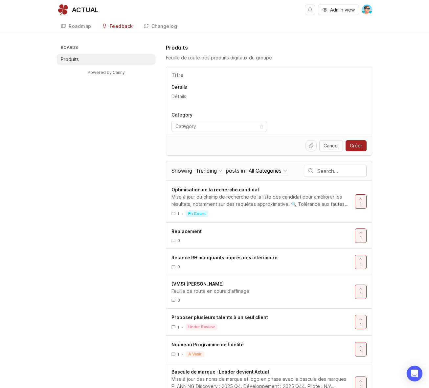
click at [69, 28] on div "Roadmap" at bounding box center [80, 26] width 23 height 5
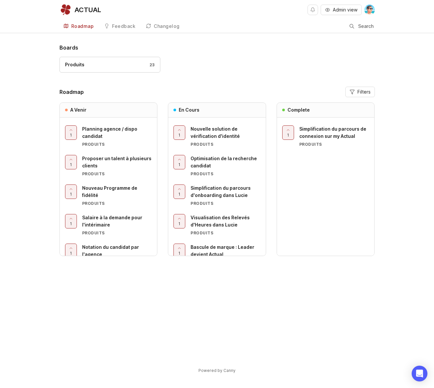
click at [214, 138] on span "Nouvelle solution de vérification d'identité" at bounding box center [214, 132] width 49 height 13
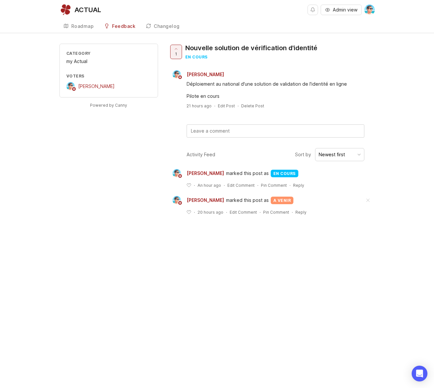
click at [79, 24] on div "Roadmap" at bounding box center [82, 26] width 23 height 5
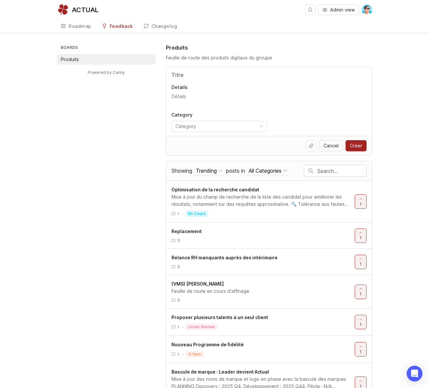
click at [74, 26] on div "Roadmap" at bounding box center [80, 26] width 23 height 5
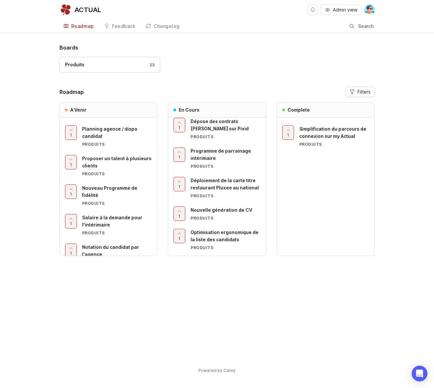
click at [356, 96] on button "Filters" at bounding box center [360, 92] width 30 height 11
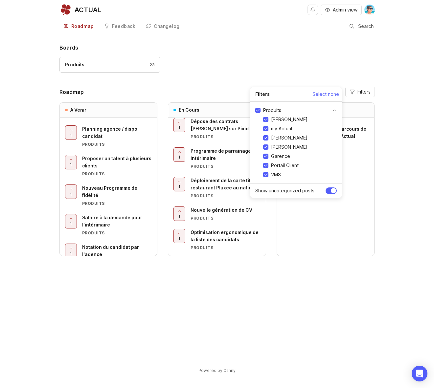
click at [237, 91] on header "Roadmap Filters" at bounding box center [216, 92] width 315 height 11
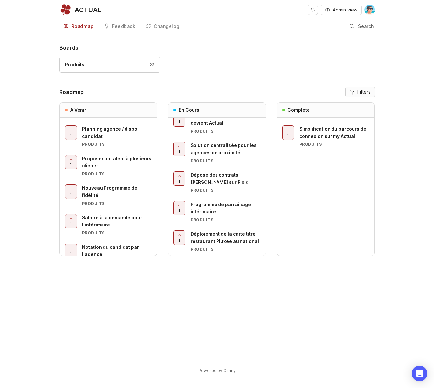
click at [357, 94] on span "Filters" at bounding box center [363, 92] width 13 height 7
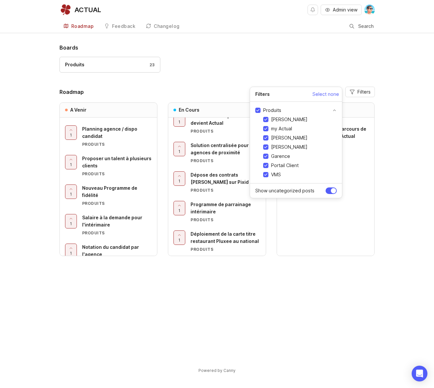
click at [283, 281] on div "Boards Produits 23 Roadmap Filters A Venir 1 Planning agence / dispo candidat P…" at bounding box center [216, 203] width 315 height 319
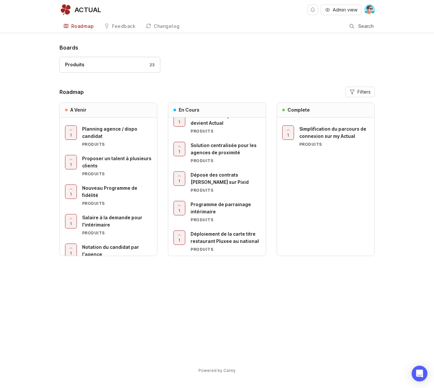
click at [124, 30] on link "Feedback" at bounding box center [119, 26] width 39 height 13
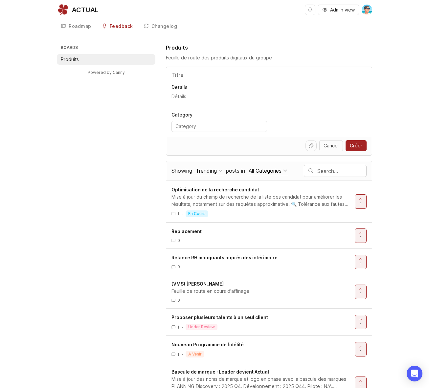
click at [264, 175] on button "All Categories" at bounding box center [267, 170] width 41 height 9
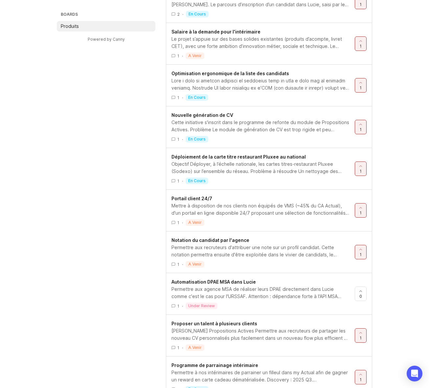
scroll to position [599, 0]
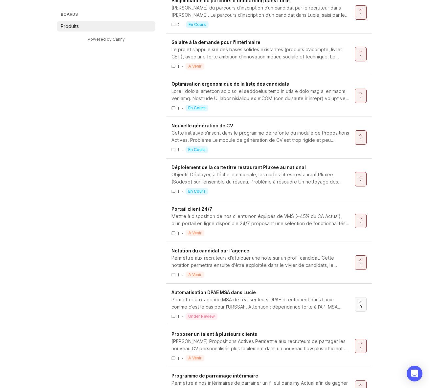
click at [363, 307] on div at bounding box center [360, 304] width 11 height 14
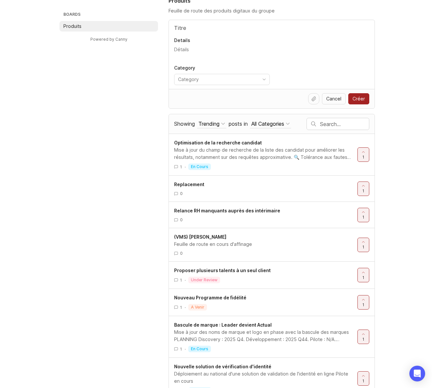
scroll to position [0, 0]
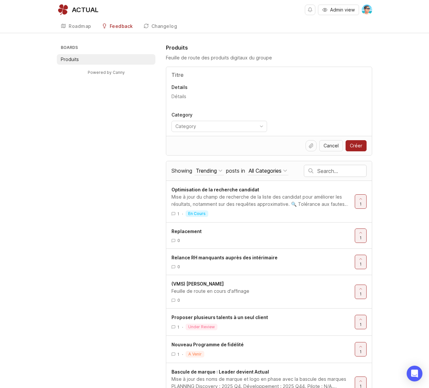
click at [223, 241] on div "0" at bounding box center [260, 241] width 178 height 6
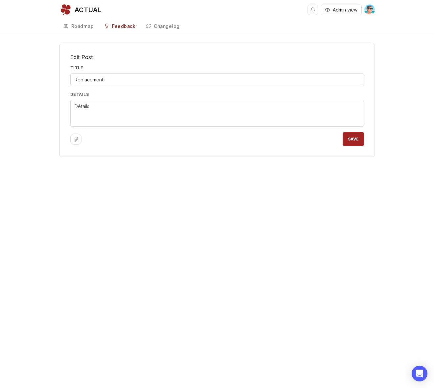
click at [85, 25] on div "Roadmap" at bounding box center [82, 26] width 23 height 5
